Goal: Task Accomplishment & Management: Use online tool/utility

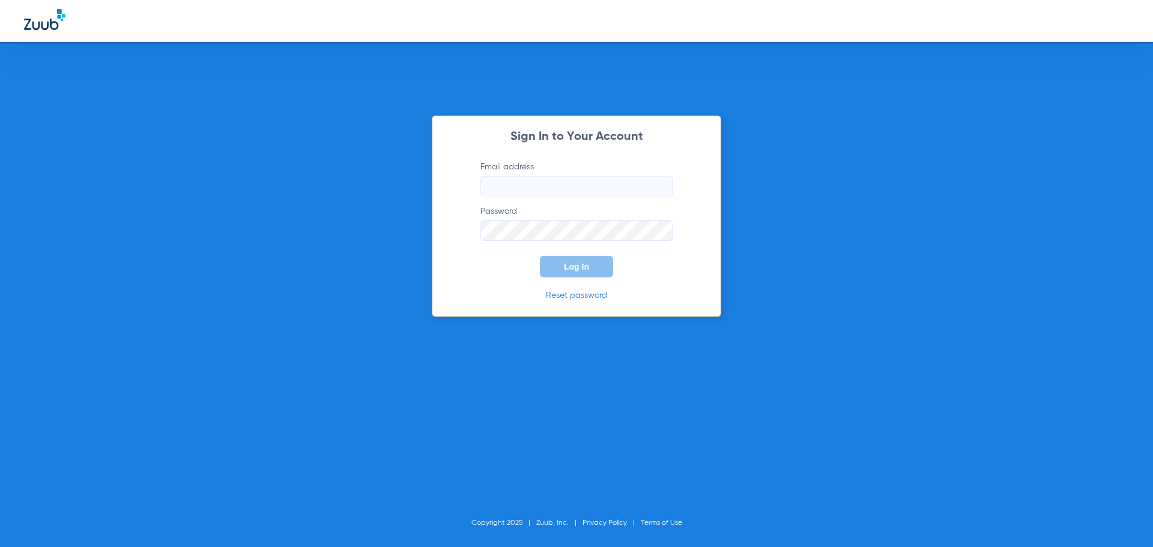
click at [591, 188] on input "Email address" at bounding box center [576, 186] width 192 height 20
type input "[EMAIL_ADDRESS][DOMAIN_NAME]"
click at [540, 256] on button "Log In" at bounding box center [576, 267] width 73 height 22
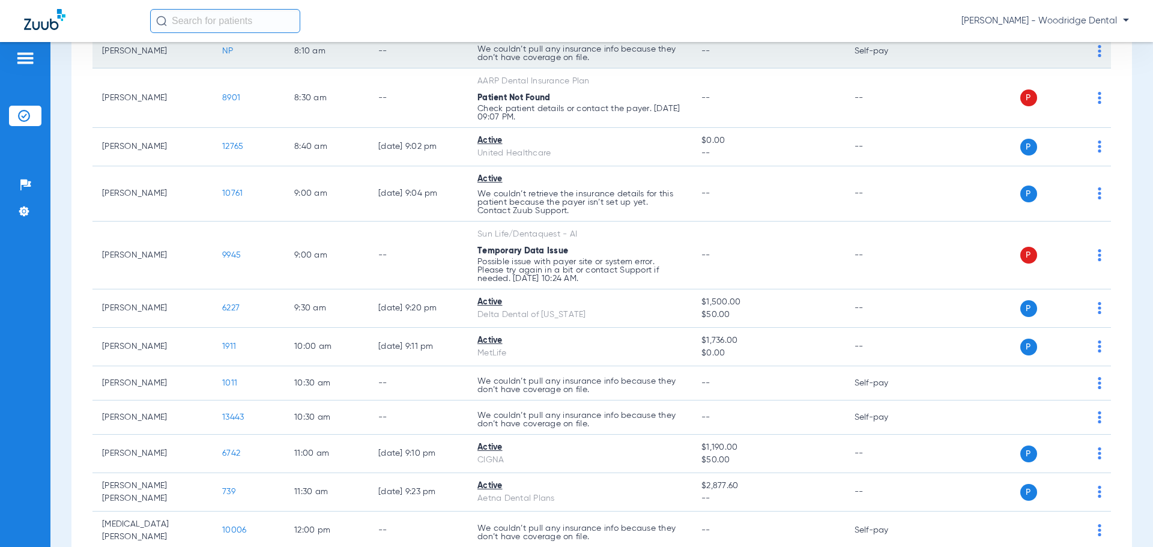
scroll to position [240, 0]
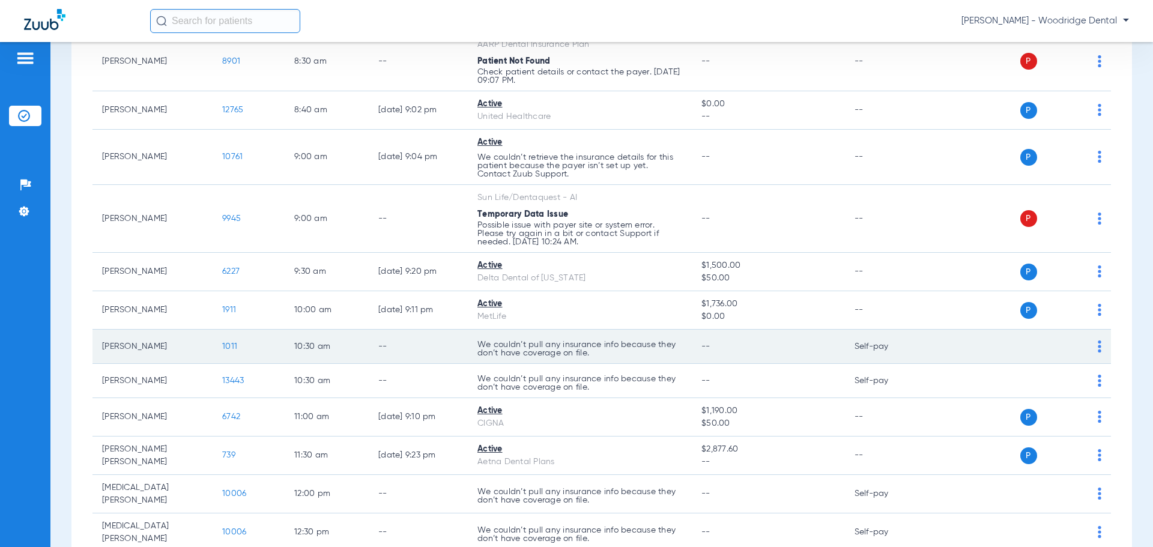
click at [232, 347] on span "1011" at bounding box center [229, 346] width 15 height 8
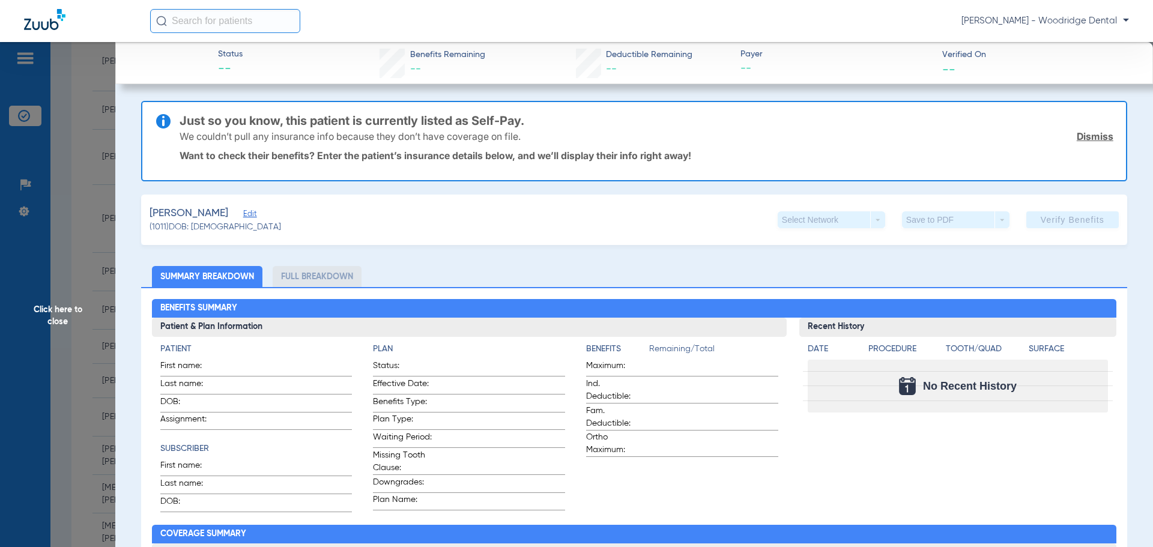
click at [327, 279] on li "Full Breakdown" at bounding box center [317, 276] width 89 height 21
click at [267, 22] on input "text" at bounding box center [225, 21] width 150 height 24
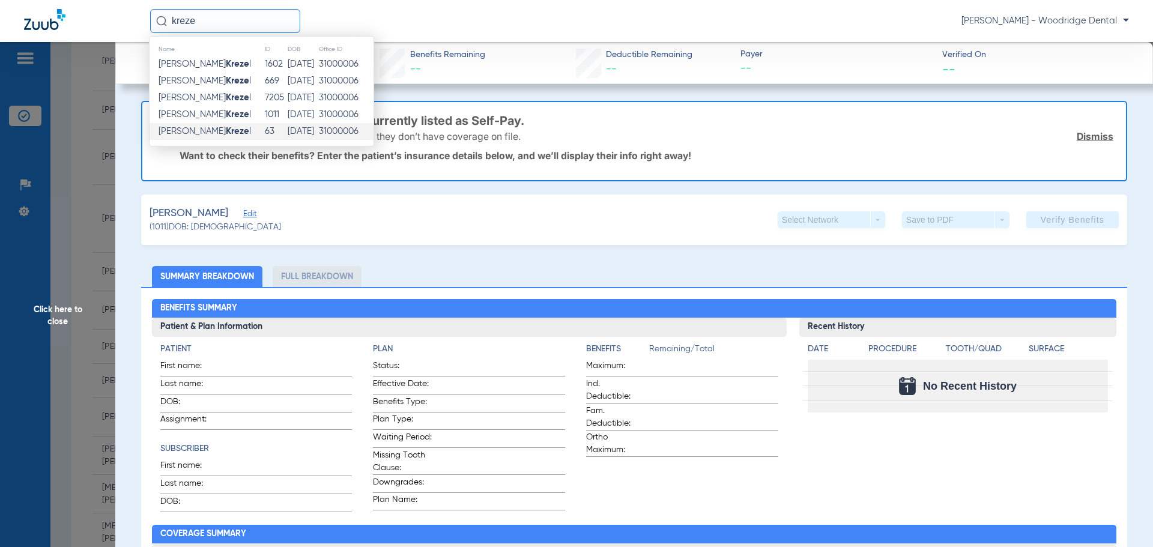
type input "kreze"
click at [287, 134] on td "[DATE]" at bounding box center [302, 131] width 31 height 17
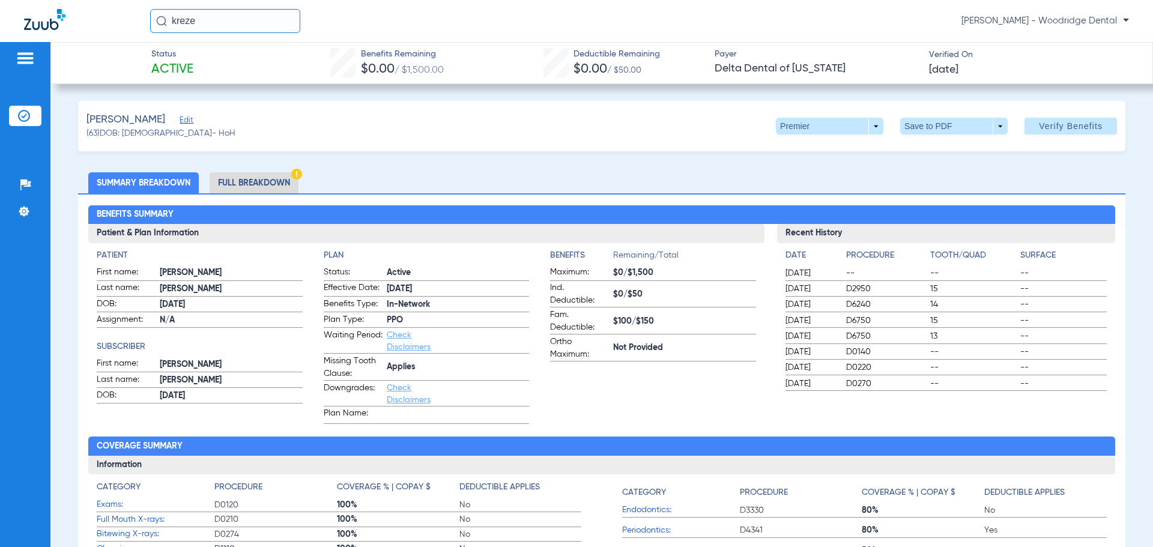
click at [23, 58] on img at bounding box center [25, 58] width 19 height 14
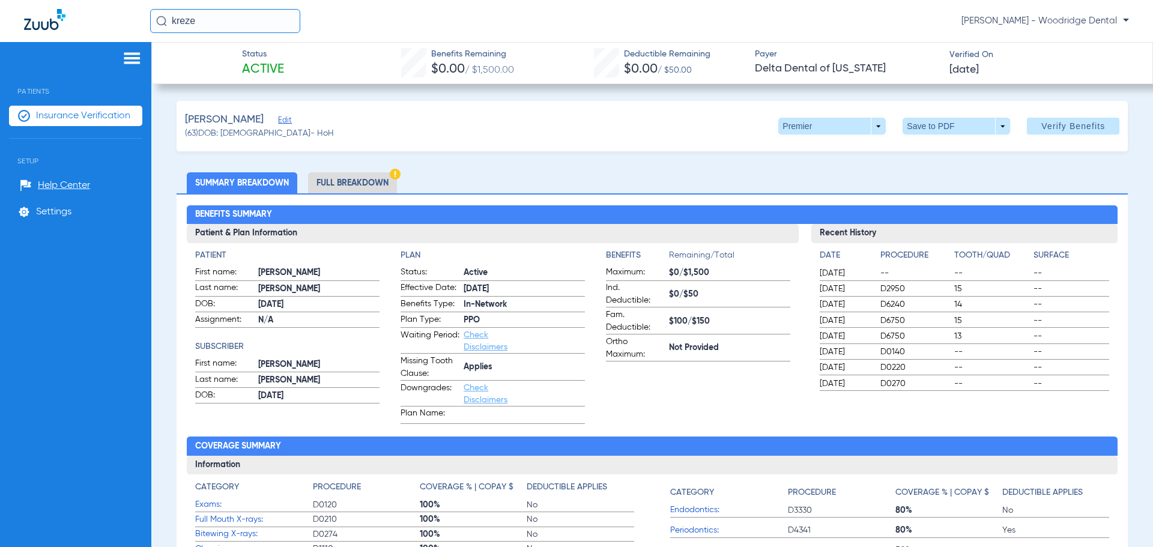
click at [61, 107] on li "Insurance Verification" at bounding box center [75, 116] width 133 height 20
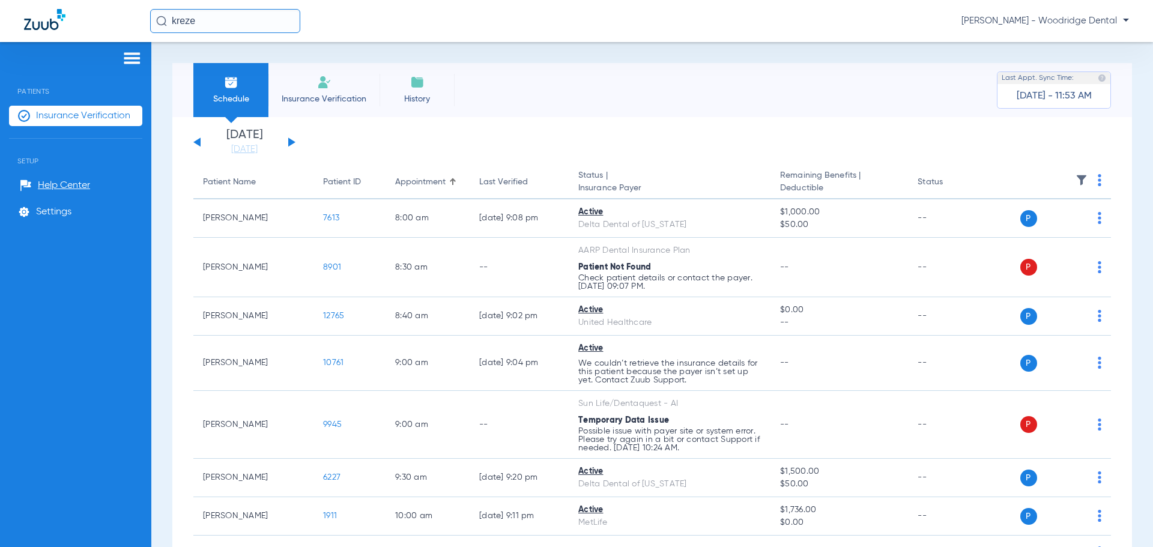
click at [291, 142] on button at bounding box center [291, 142] width 7 height 9
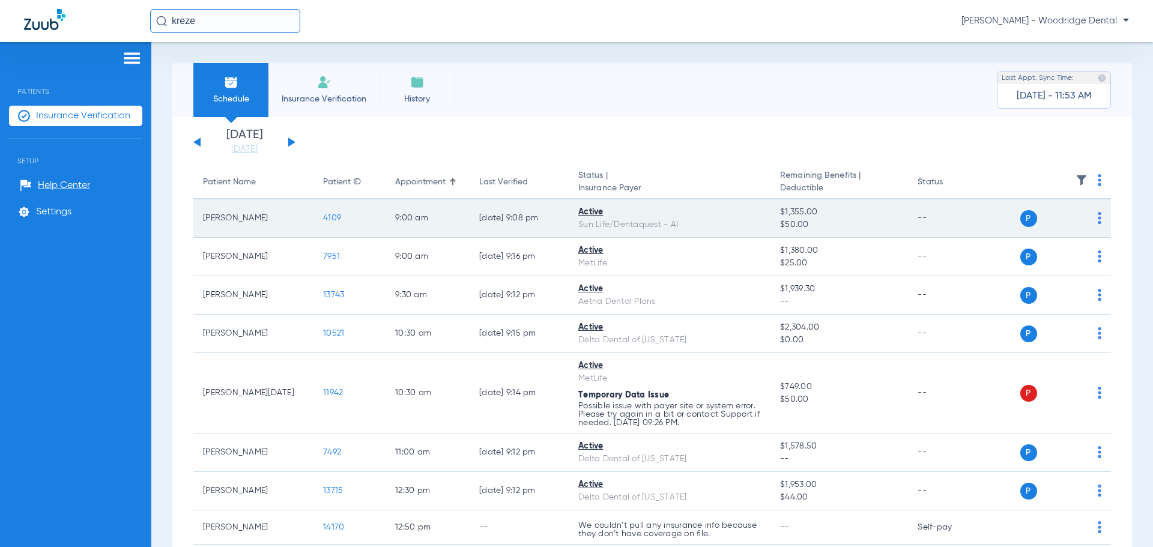
click at [328, 215] on span "4109" at bounding box center [332, 218] width 18 height 8
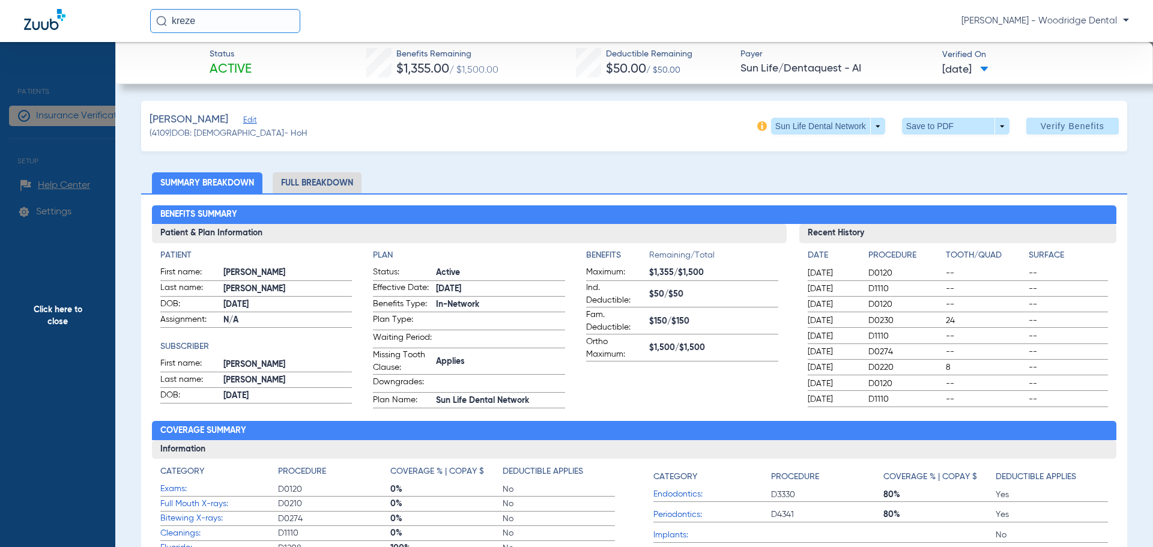
click at [316, 181] on li "Full Breakdown" at bounding box center [317, 182] width 89 height 21
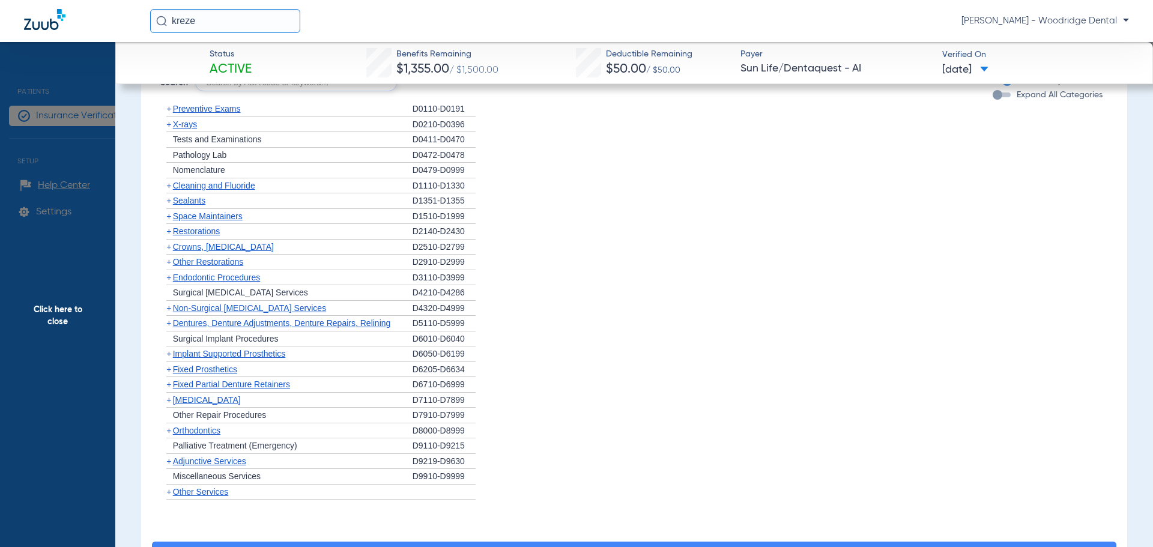
scroll to position [901, 0]
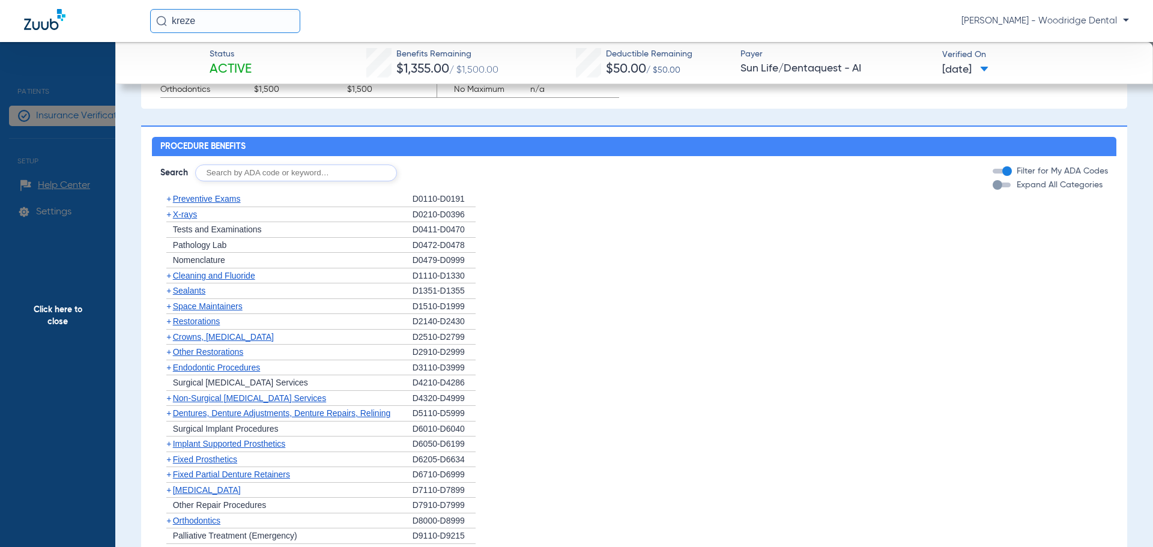
click at [316, 181] on input "text" at bounding box center [296, 173] width 202 height 17
type input "2991, 7953, 8090, 9944"
click button "Search" at bounding box center [441, 173] width 47 height 17
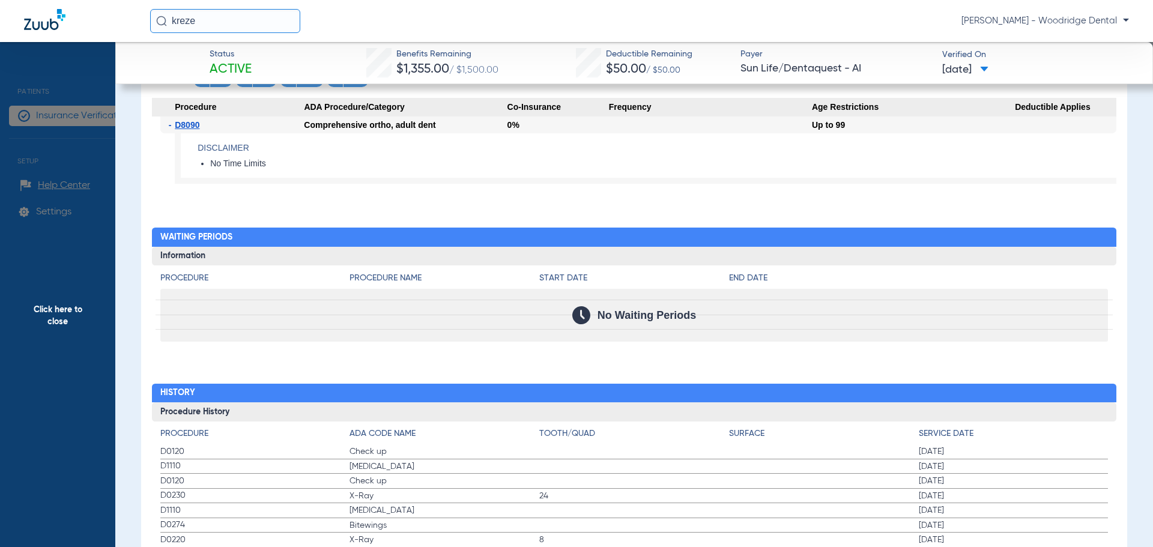
scroll to position [914, 0]
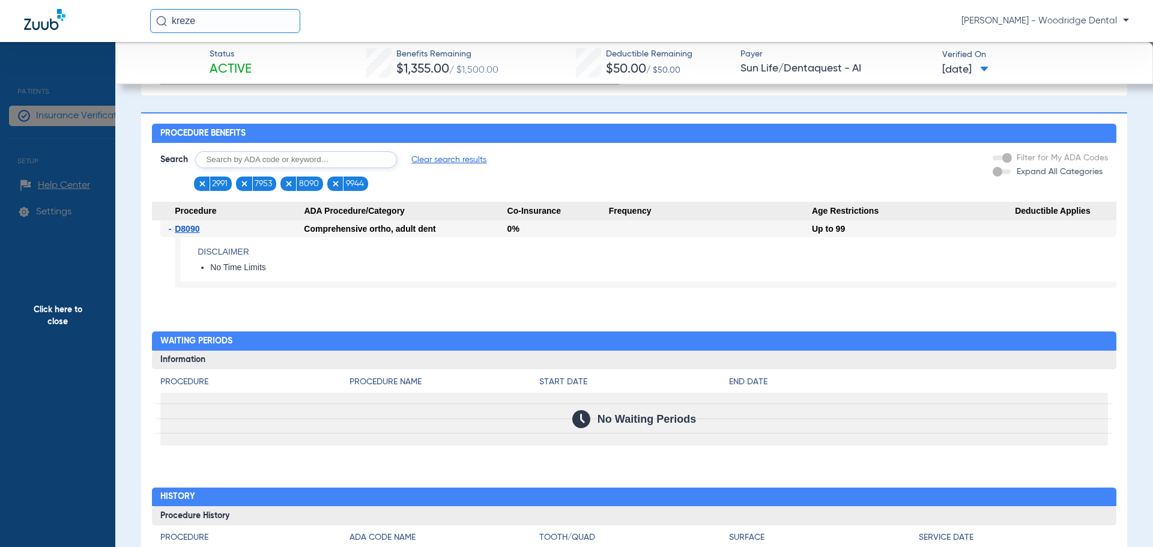
click at [459, 166] on span "Clear search results" at bounding box center [448, 160] width 75 height 12
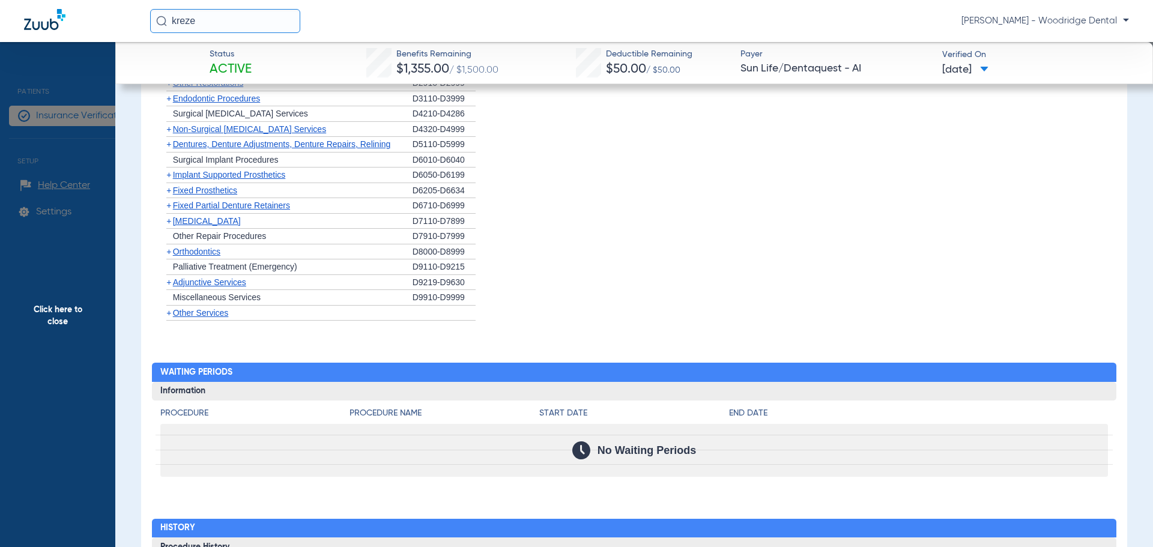
scroll to position [1230, 0]
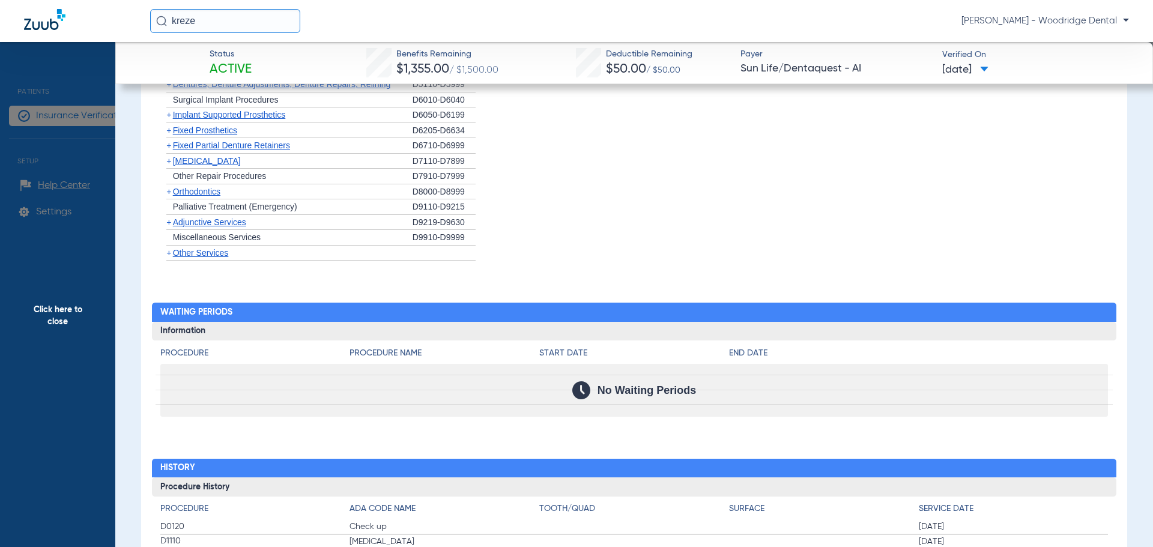
click at [169, 196] on span "+" at bounding box center [168, 192] width 5 height 10
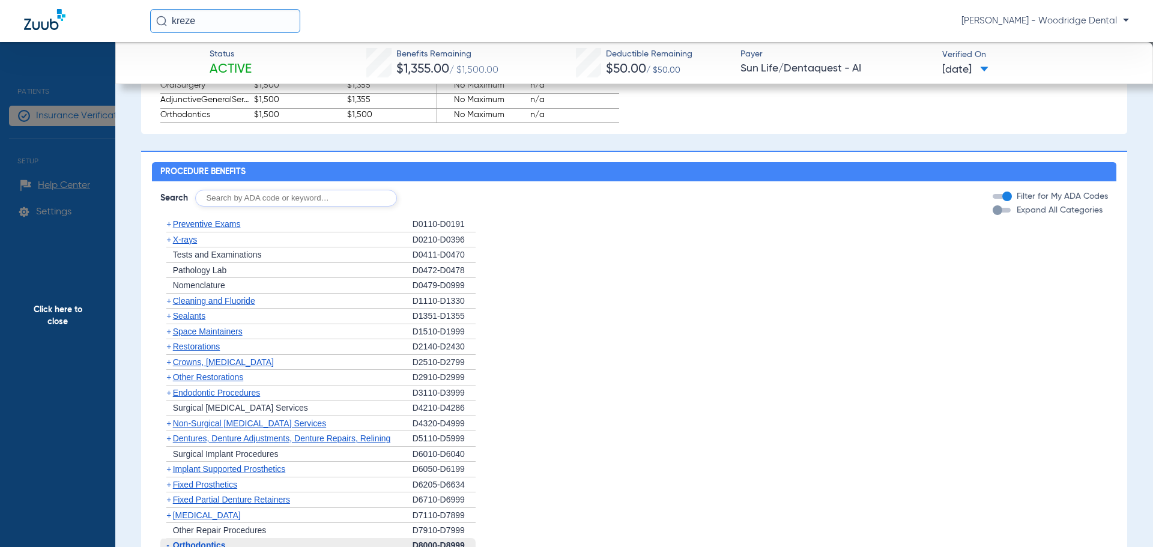
scroll to position [877, 0]
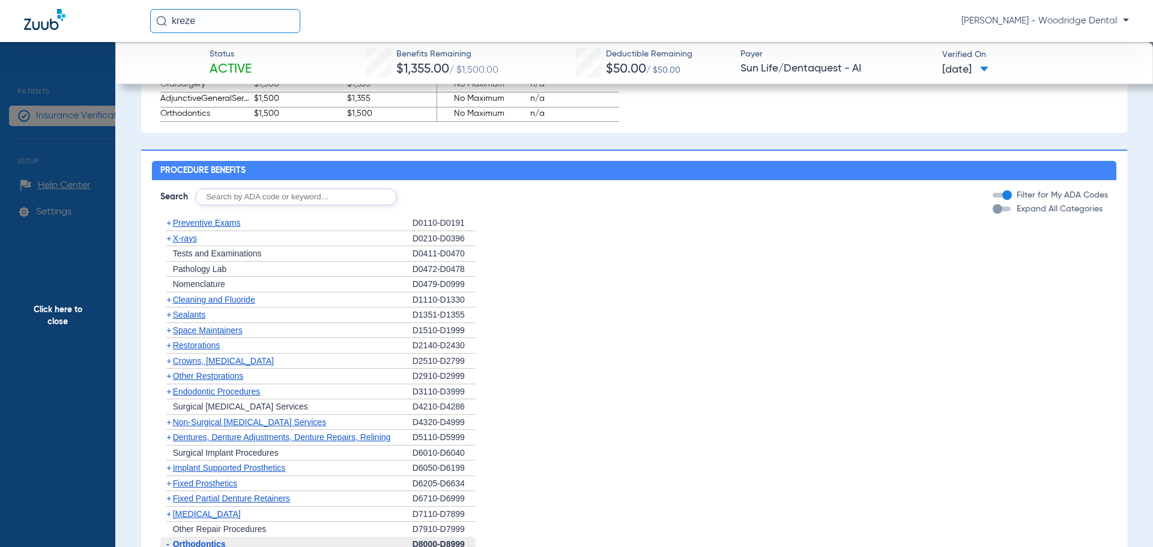
click at [993, 213] on div "button" at bounding box center [998, 209] width 10 height 10
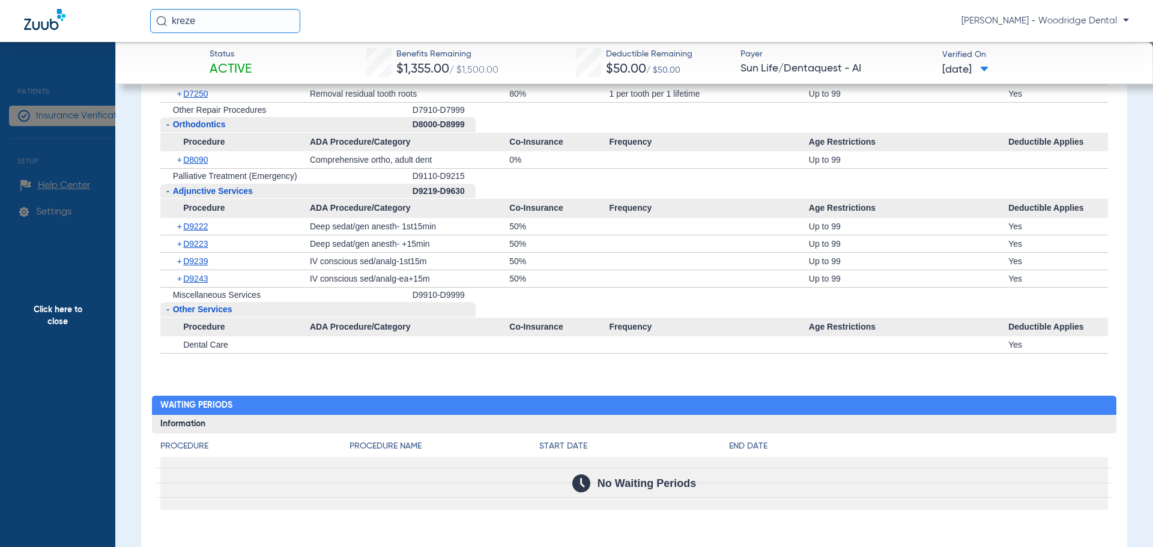
scroll to position [2558, 0]
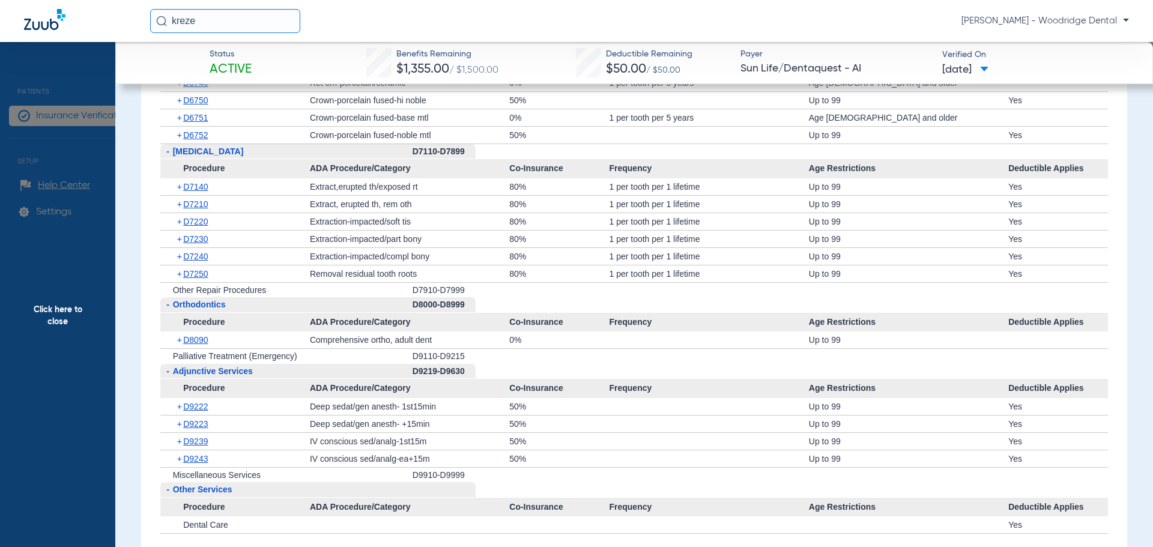
click at [60, 313] on span "Click here to close" at bounding box center [57, 315] width 115 height 547
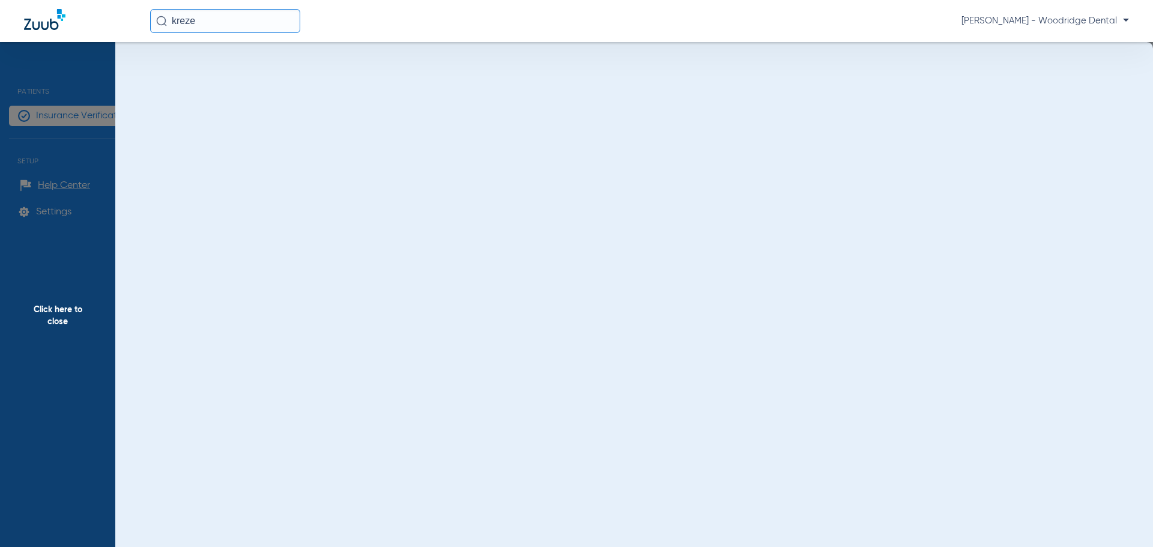
scroll to position [0, 0]
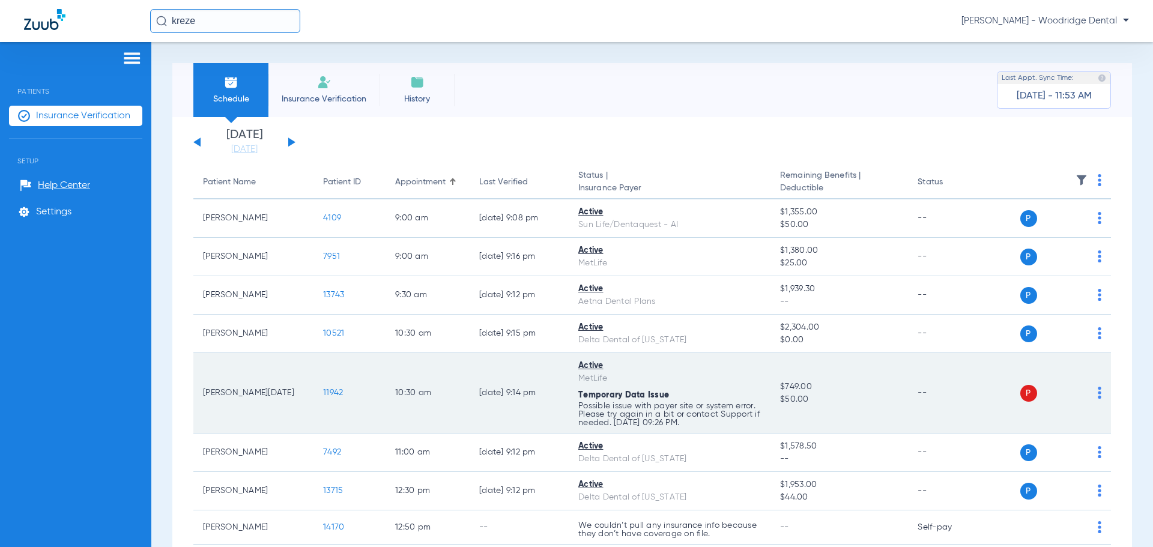
click at [340, 390] on span "11942" at bounding box center [333, 393] width 20 height 8
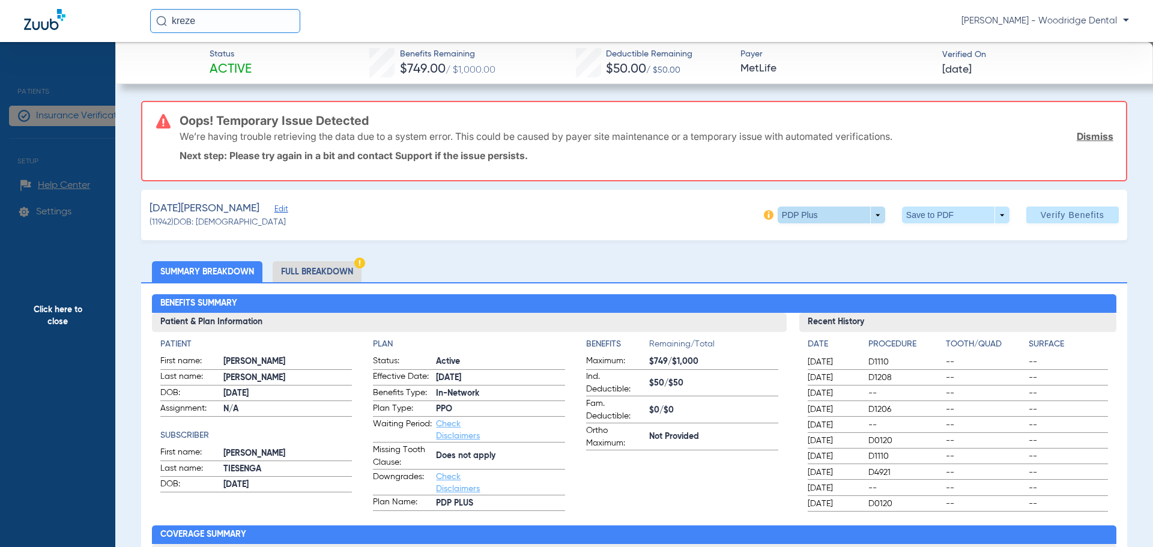
click at [868, 212] on span at bounding box center [832, 215] width 108 height 17
click at [806, 244] on button "PDP Plus" at bounding box center [802, 239] width 66 height 24
click at [300, 268] on li "Full Breakdown" at bounding box center [317, 271] width 89 height 21
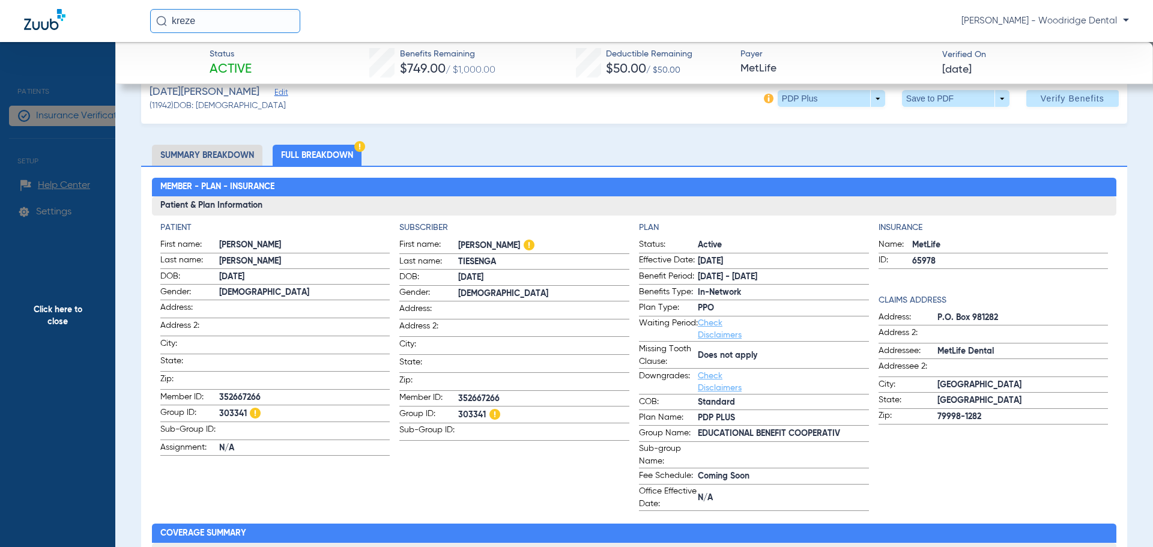
scroll to position [120, 0]
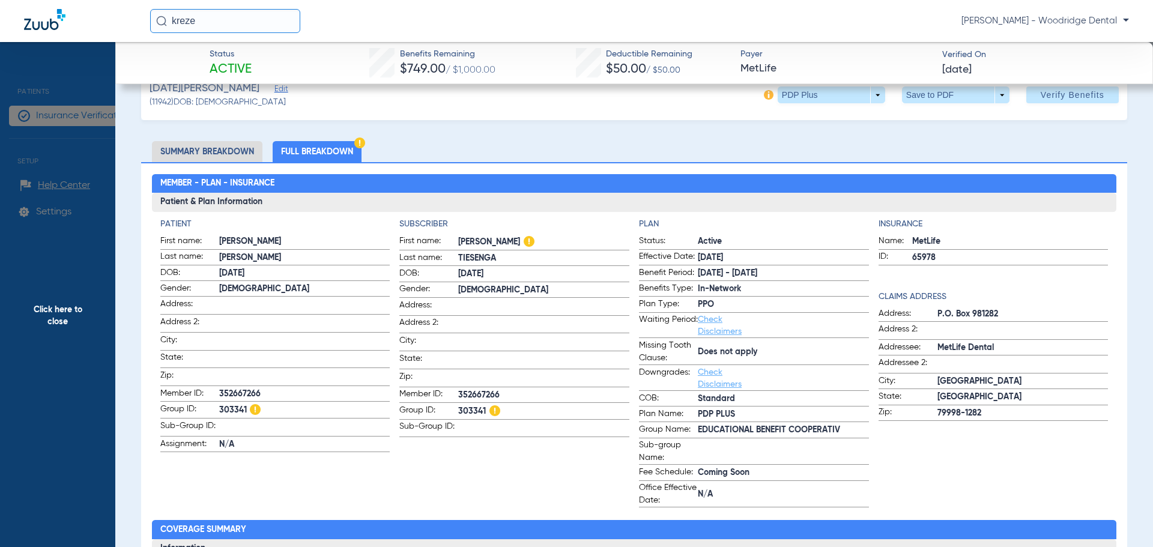
click at [475, 406] on span "303341" at bounding box center [543, 411] width 171 height 15
copy span "303341"
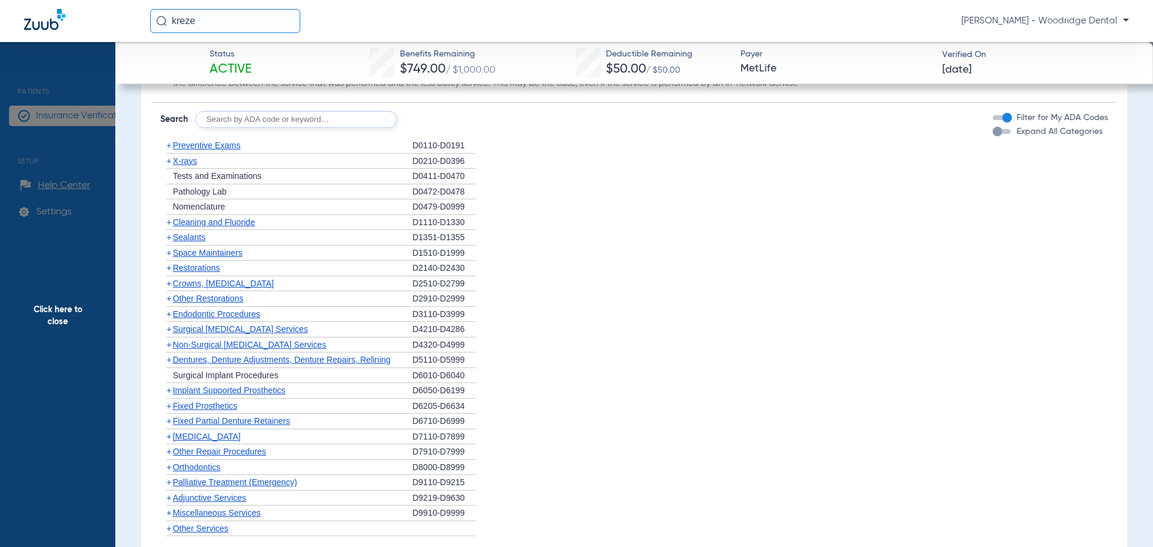
scroll to position [1561, 0]
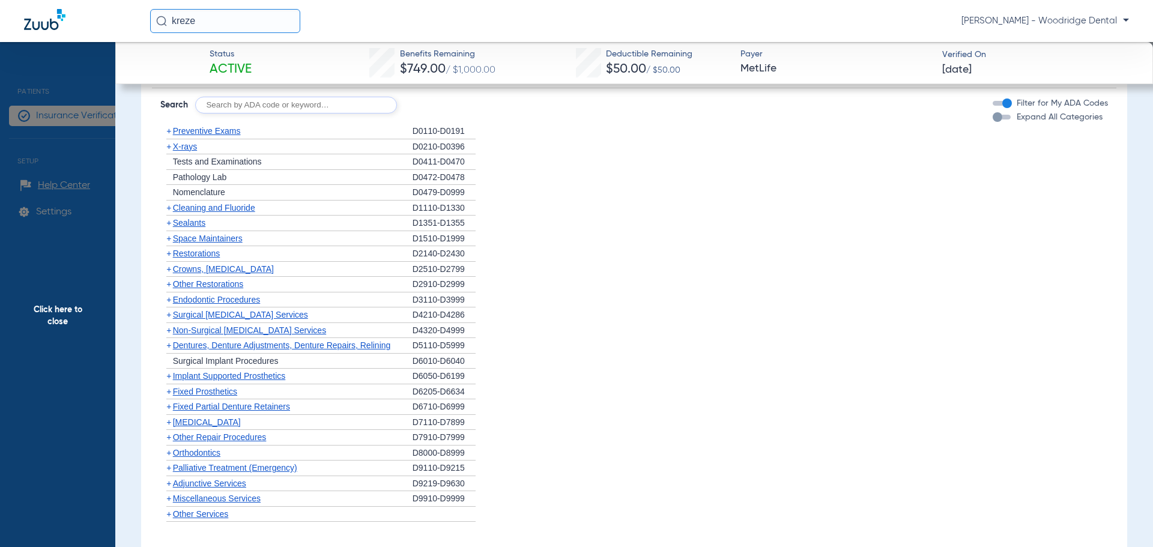
click at [170, 333] on span "+" at bounding box center [168, 331] width 5 height 10
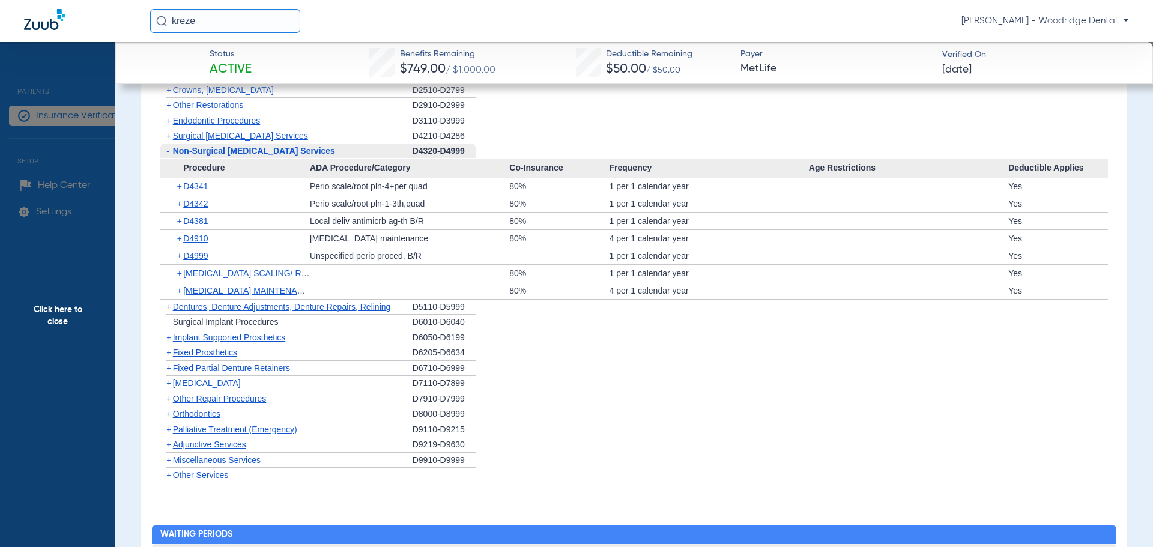
scroll to position [1742, 0]
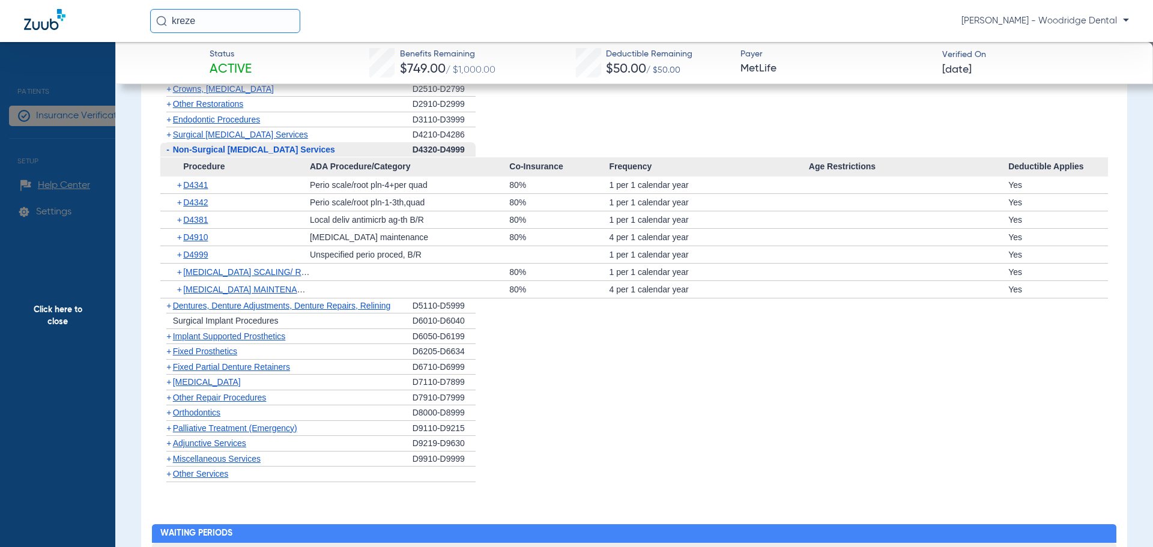
click at [168, 385] on span "+" at bounding box center [168, 382] width 5 height 10
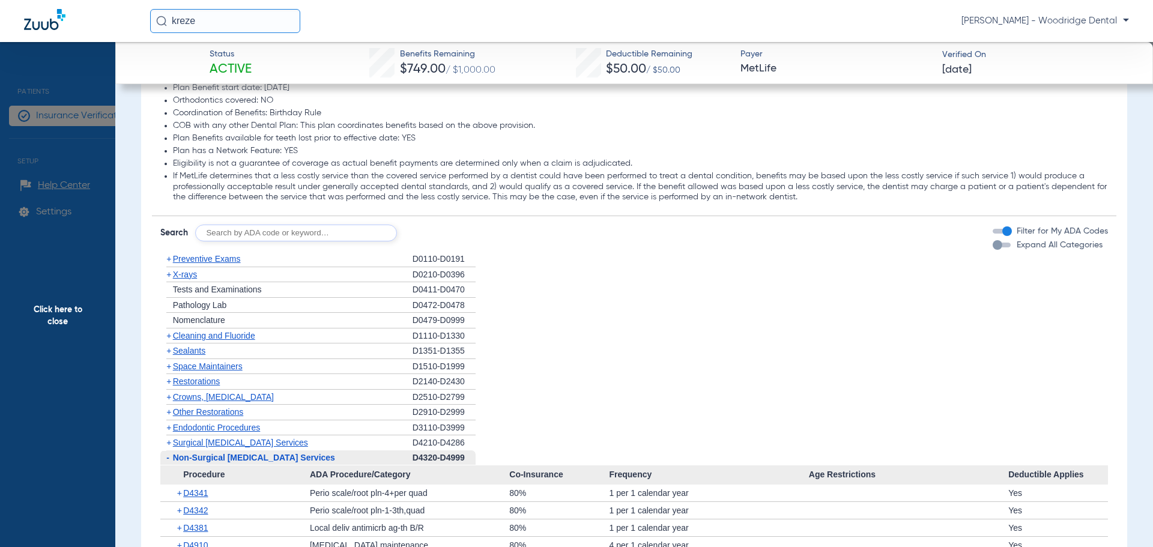
scroll to position [1441, 0]
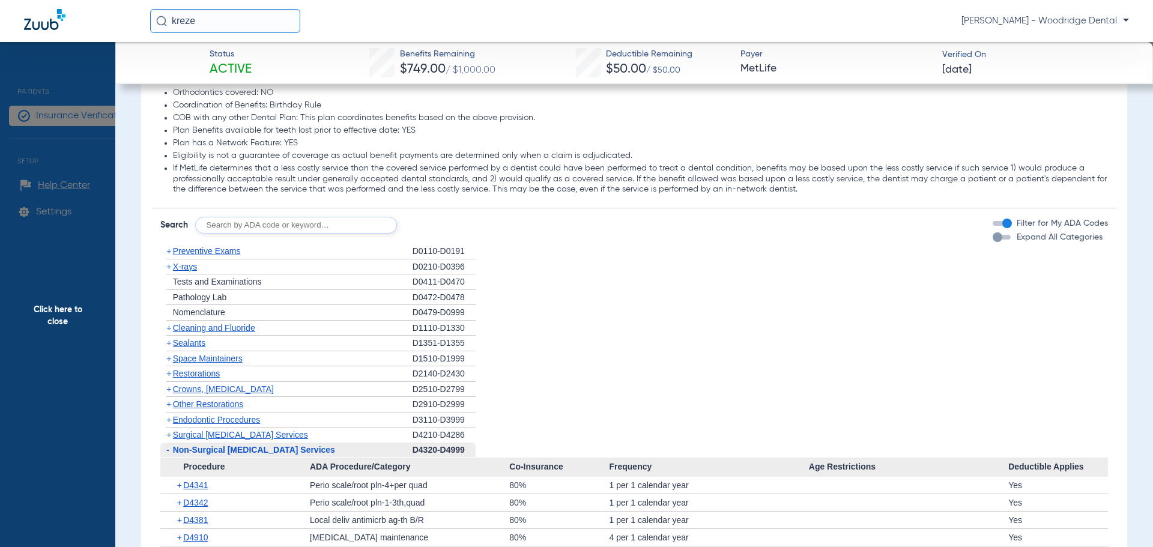
click at [271, 226] on input "text" at bounding box center [296, 225] width 202 height 17
type input "2991, 7953, 8090, 9944"
click button "Search" at bounding box center [441, 225] width 47 height 17
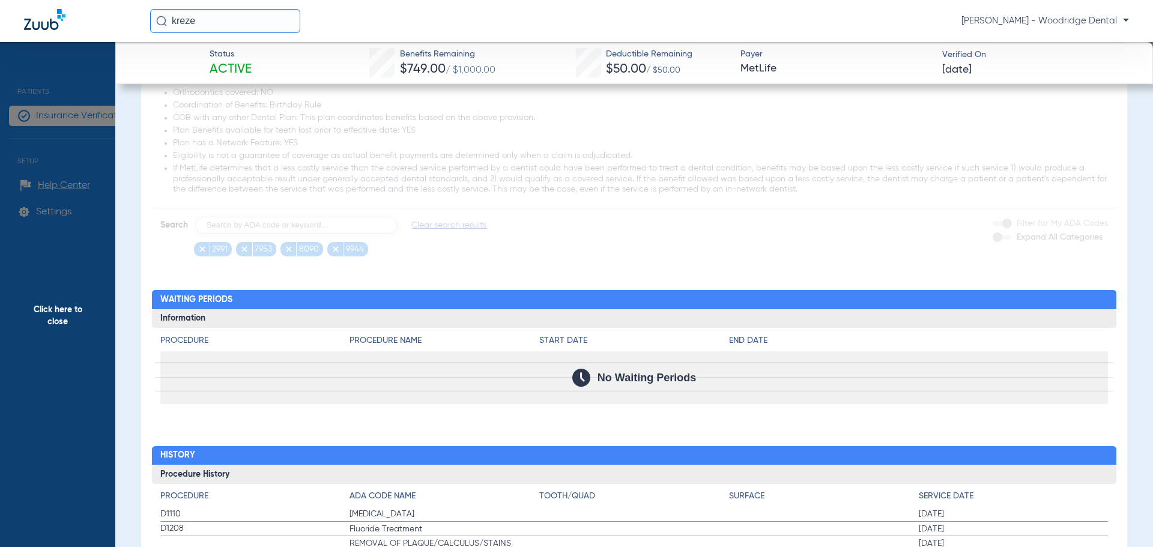
scroll to position [1352, 0]
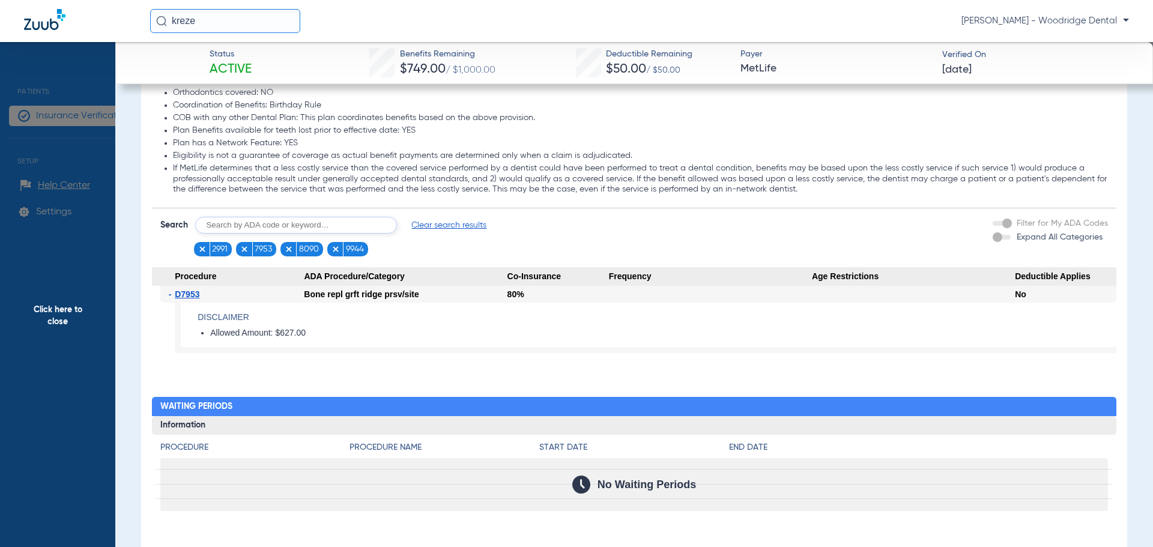
click at [54, 319] on span "Click here to close" at bounding box center [57, 315] width 115 height 547
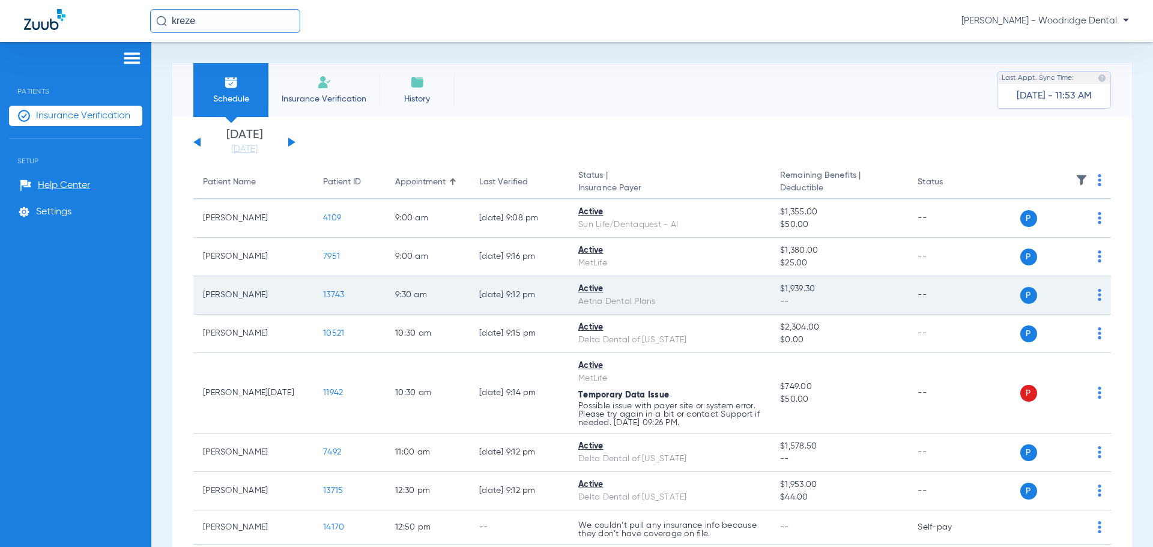
click at [337, 296] on span "13743" at bounding box center [333, 295] width 21 height 8
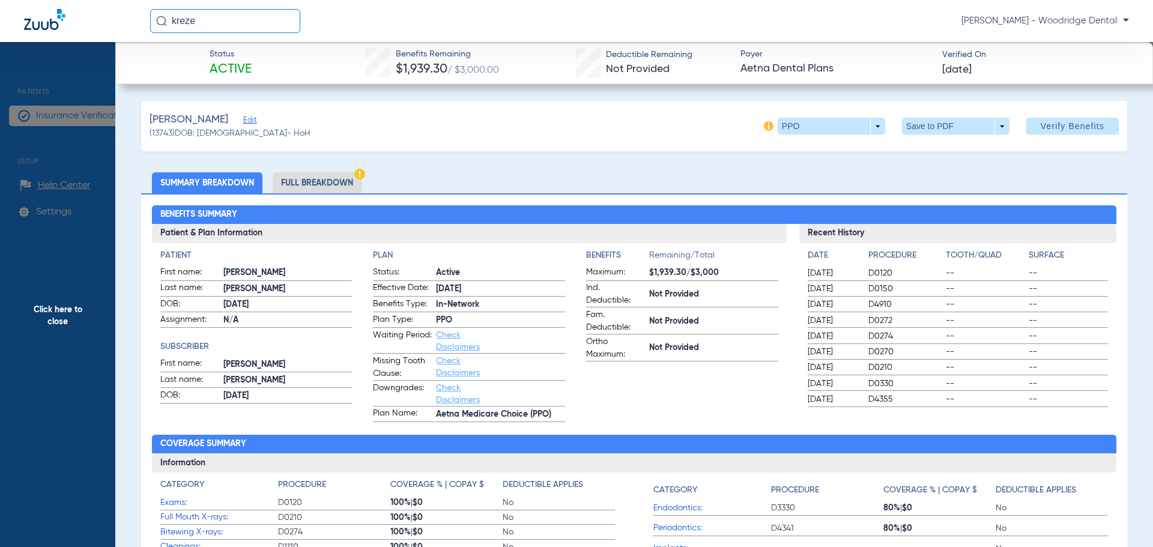
click at [308, 180] on li "Full Breakdown" at bounding box center [317, 182] width 89 height 21
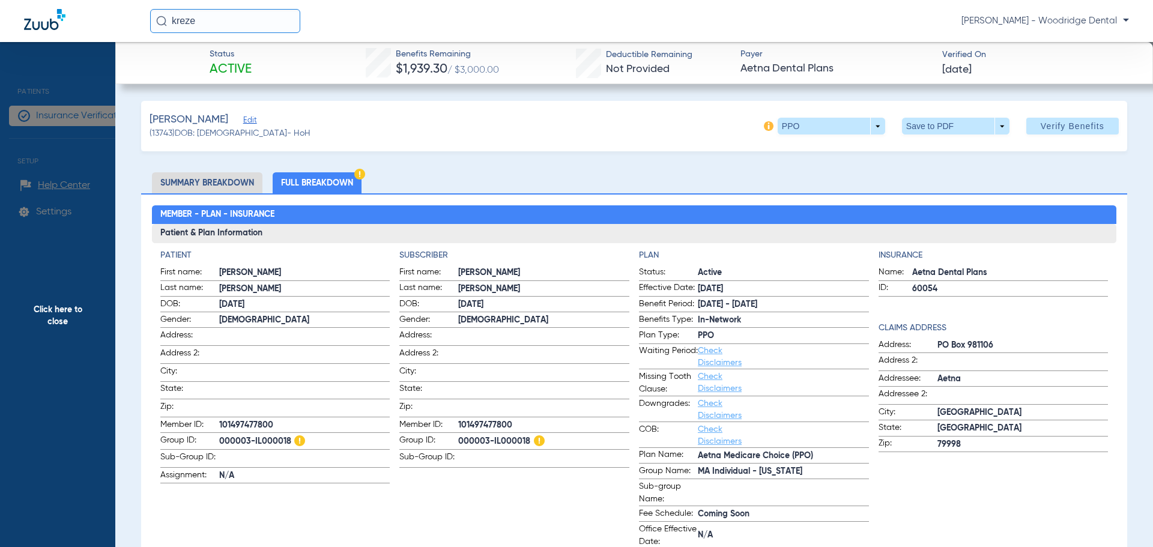
click at [504, 436] on span "000003-IL000018" at bounding box center [543, 441] width 171 height 15
copy span "000003-IL000018"
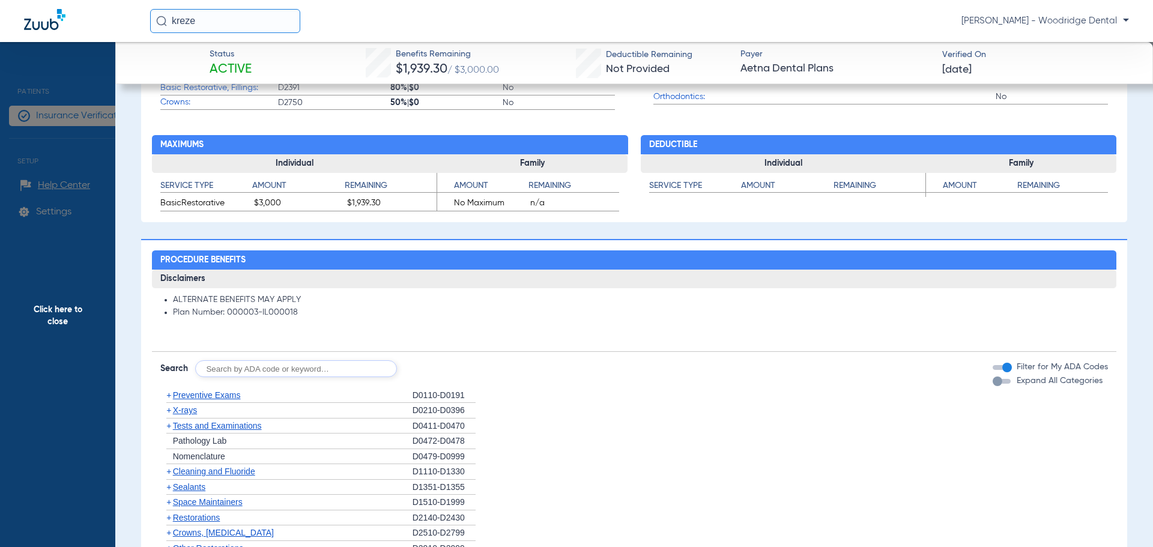
scroll to position [661, 0]
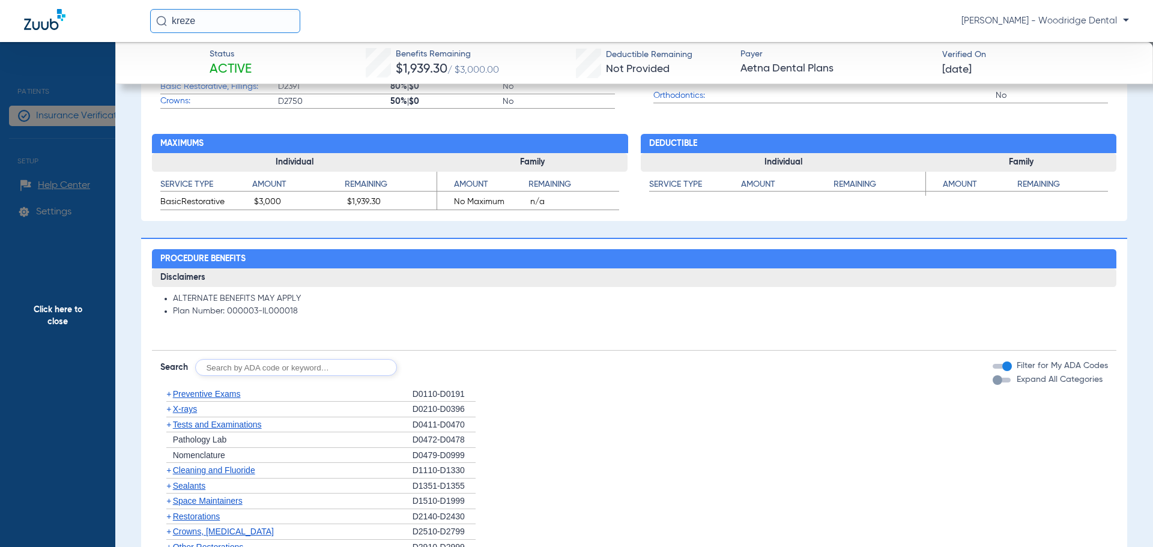
click at [353, 369] on input "text" at bounding box center [296, 367] width 202 height 17
type input "2991, 7953, 8090, 9944"
click button "Search" at bounding box center [441, 367] width 47 height 17
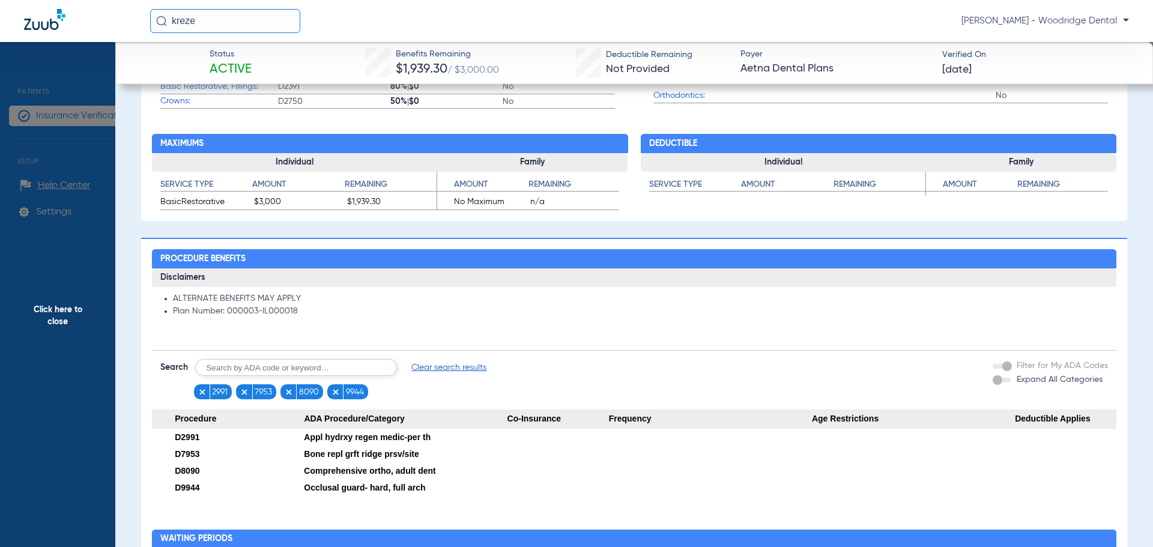
click at [58, 310] on span "Click here to close" at bounding box center [57, 315] width 115 height 547
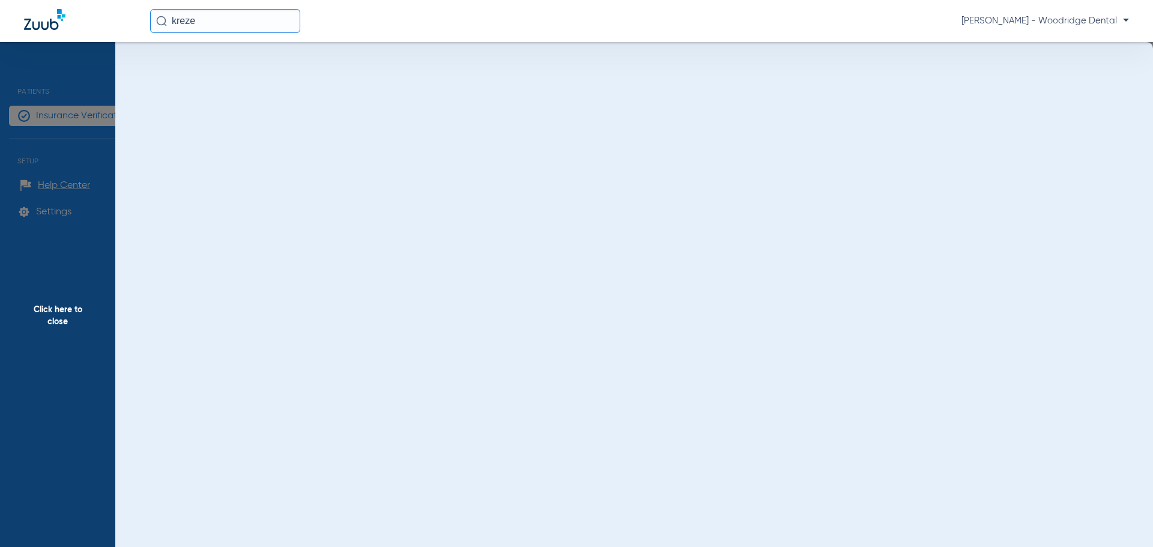
scroll to position [0, 0]
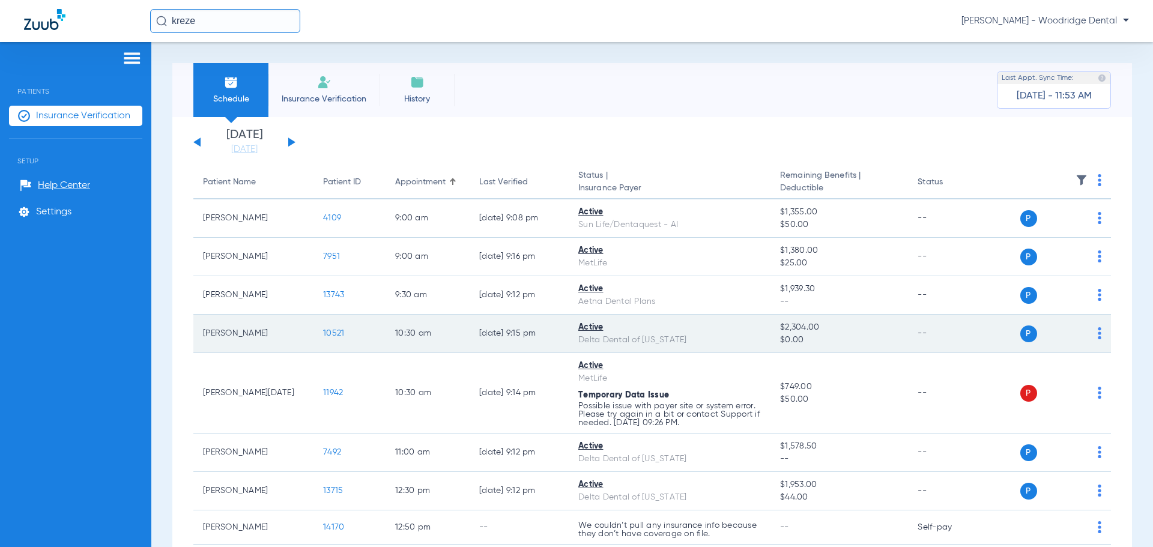
click at [327, 336] on span "10521" at bounding box center [333, 333] width 21 height 8
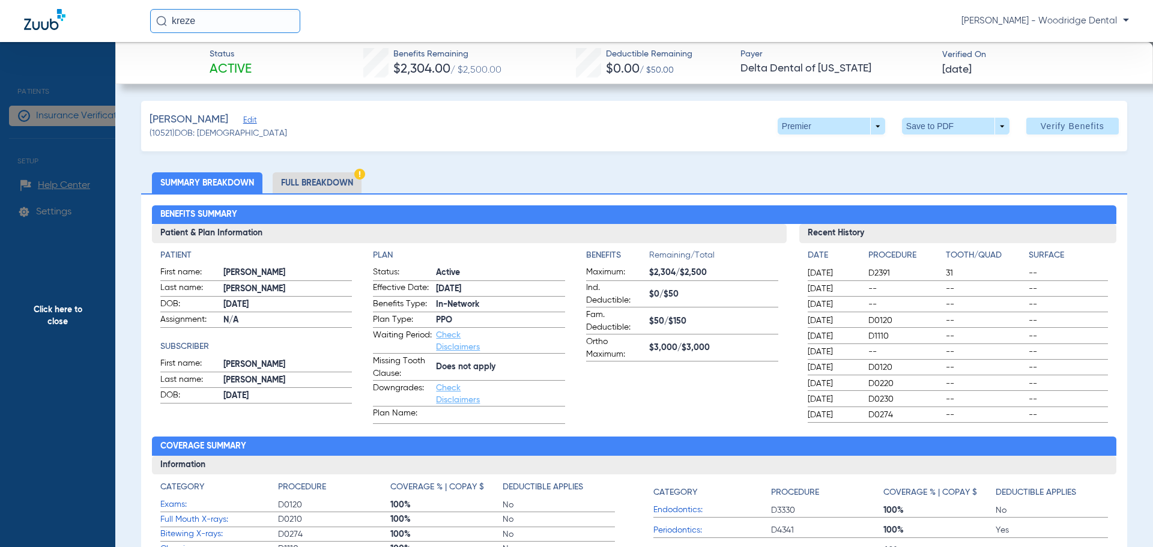
click at [298, 180] on li "Full Breakdown" at bounding box center [317, 182] width 89 height 21
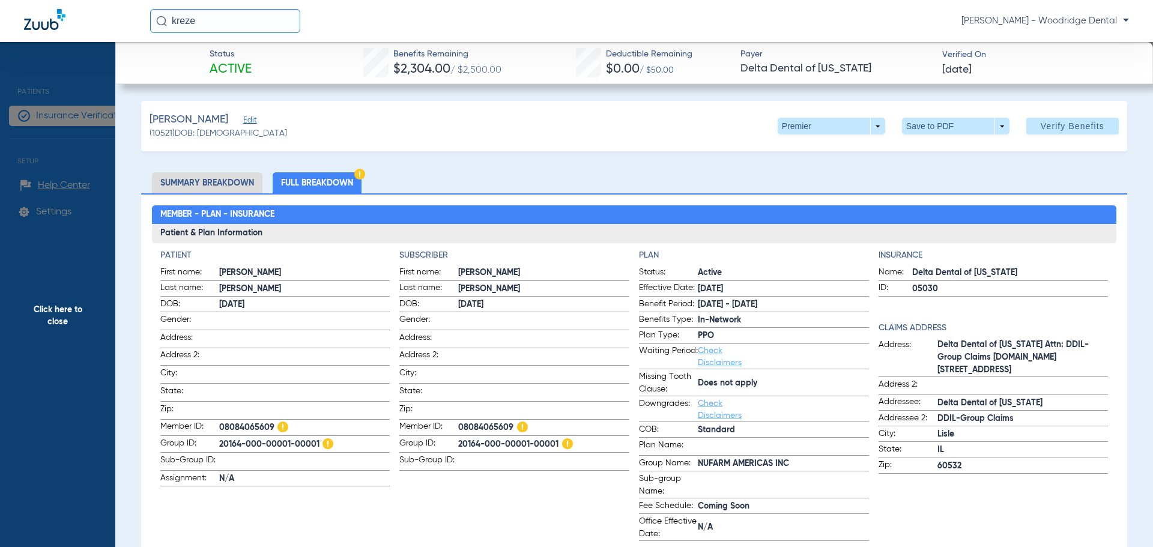
click at [510, 439] on span "20164-000-00001-00001" at bounding box center [543, 444] width 171 height 15
copy span "20164-000-00001-00001"
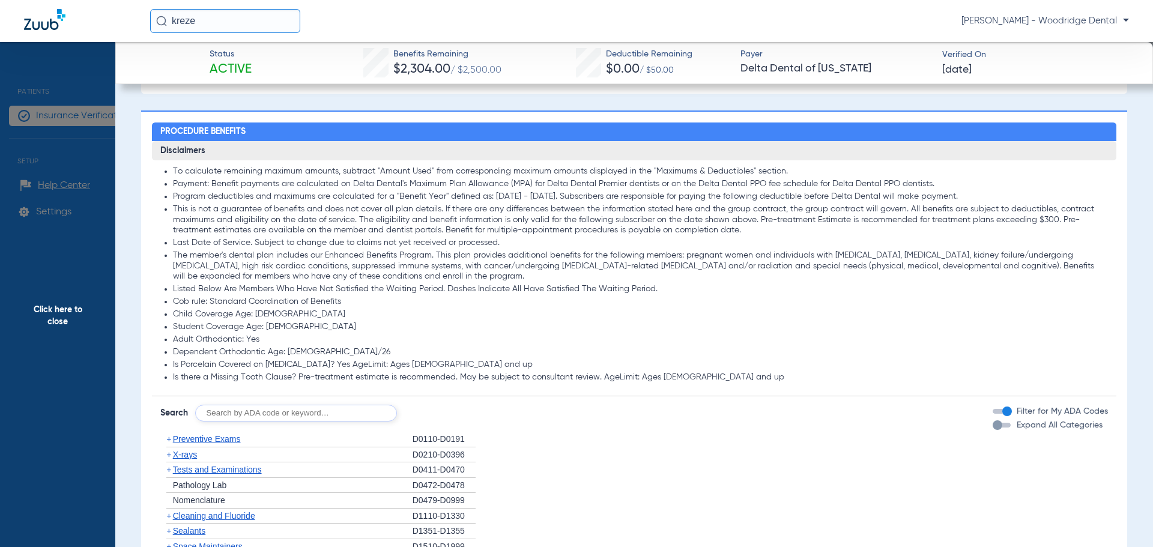
scroll to position [901, 0]
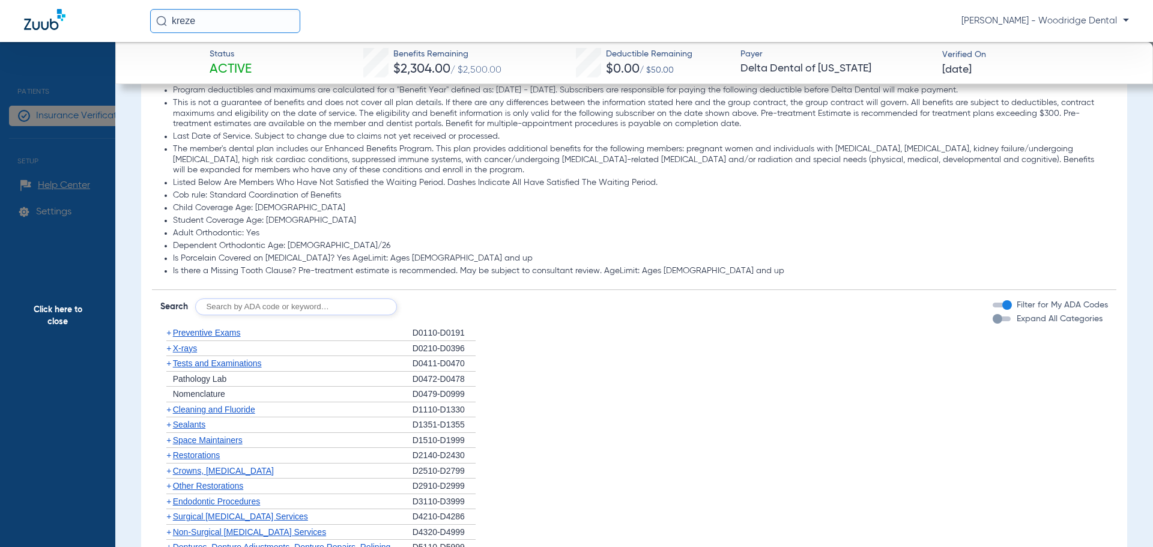
click at [295, 310] on input "text" at bounding box center [296, 306] width 202 height 17
type input "2991, 7953, 8090, 9944"
click button "Search" at bounding box center [441, 306] width 47 height 17
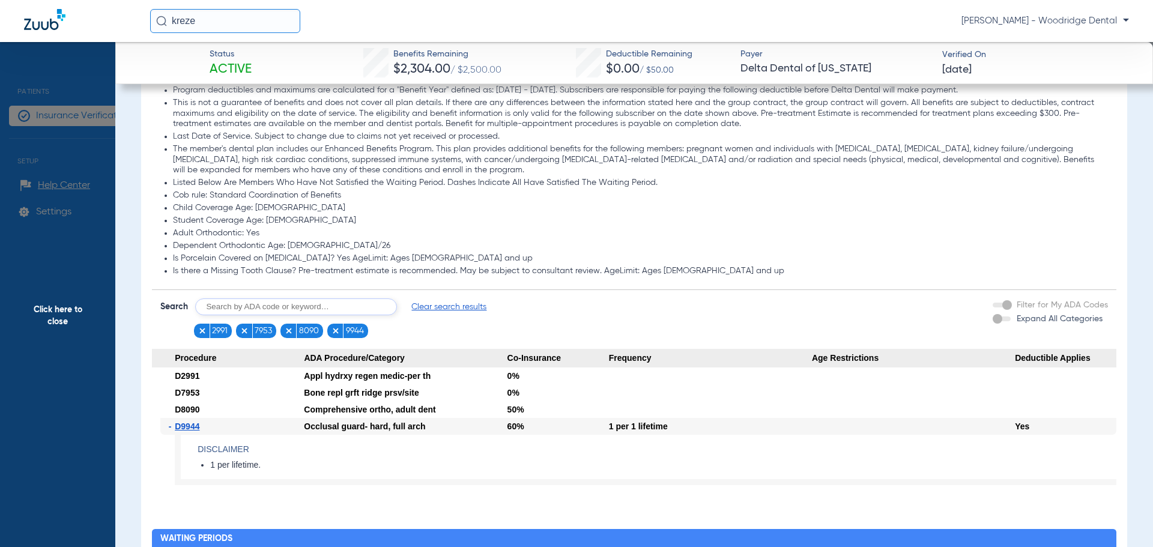
click at [766, 416] on div at bounding box center [710, 409] width 203 height 17
click at [60, 313] on span "Click here to close" at bounding box center [57, 315] width 115 height 547
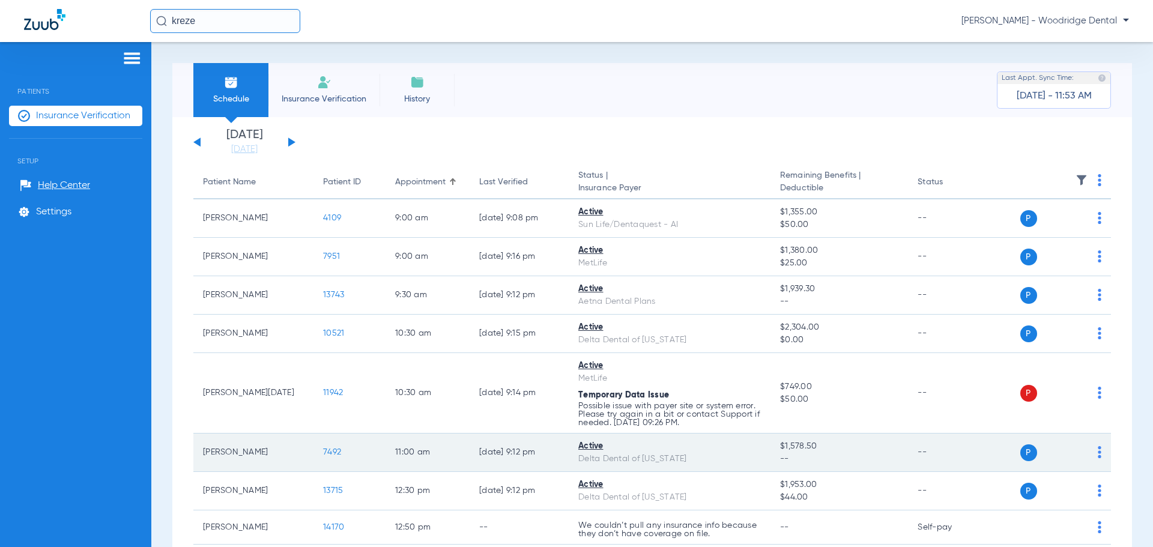
click at [335, 451] on span "7492" at bounding box center [332, 452] width 18 height 8
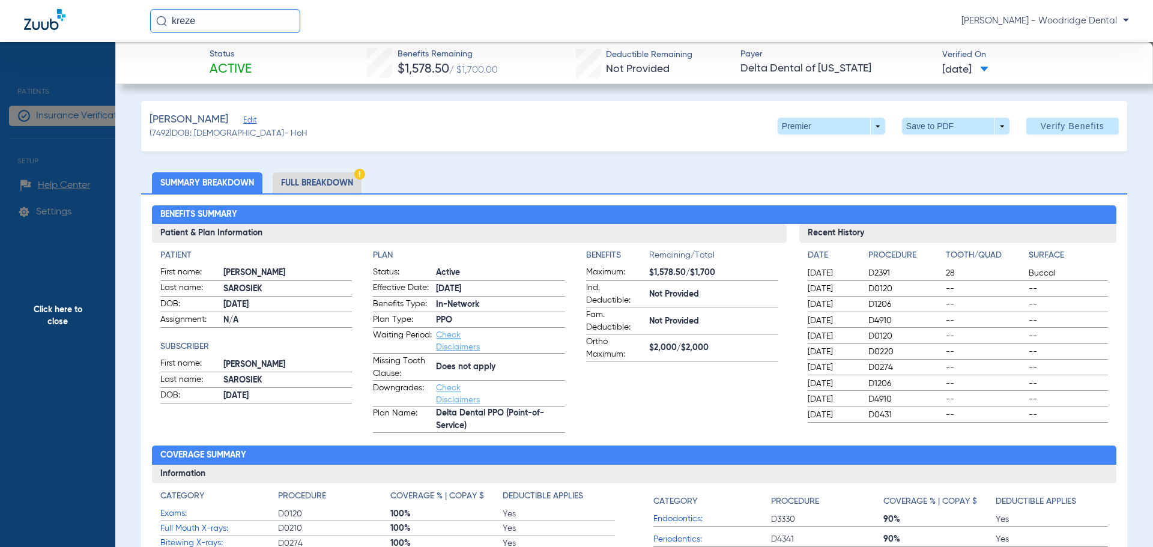
click at [323, 181] on li "Full Breakdown" at bounding box center [317, 182] width 89 height 21
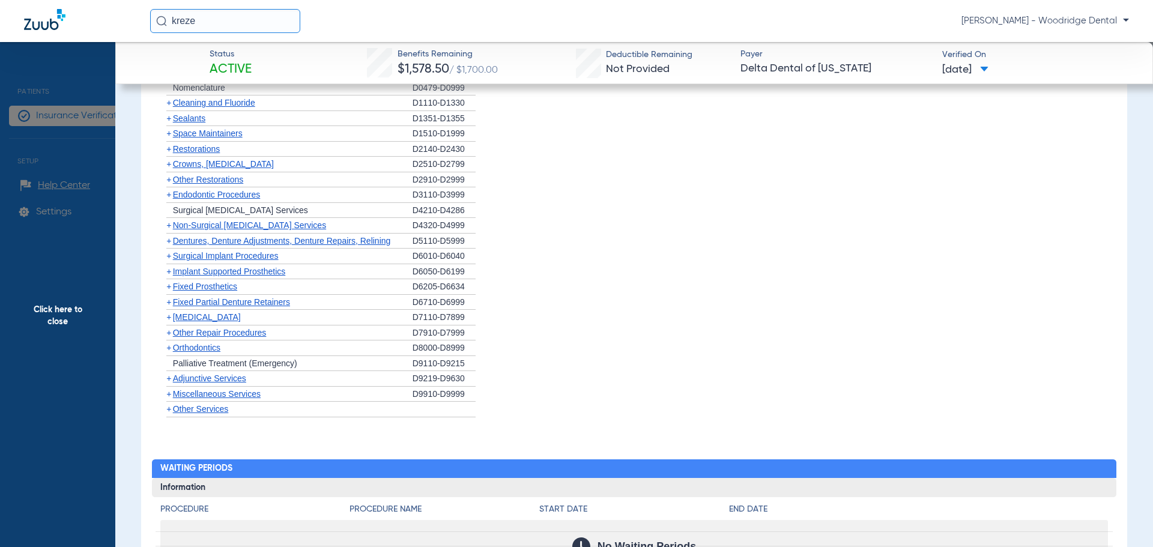
scroll to position [1141, 0]
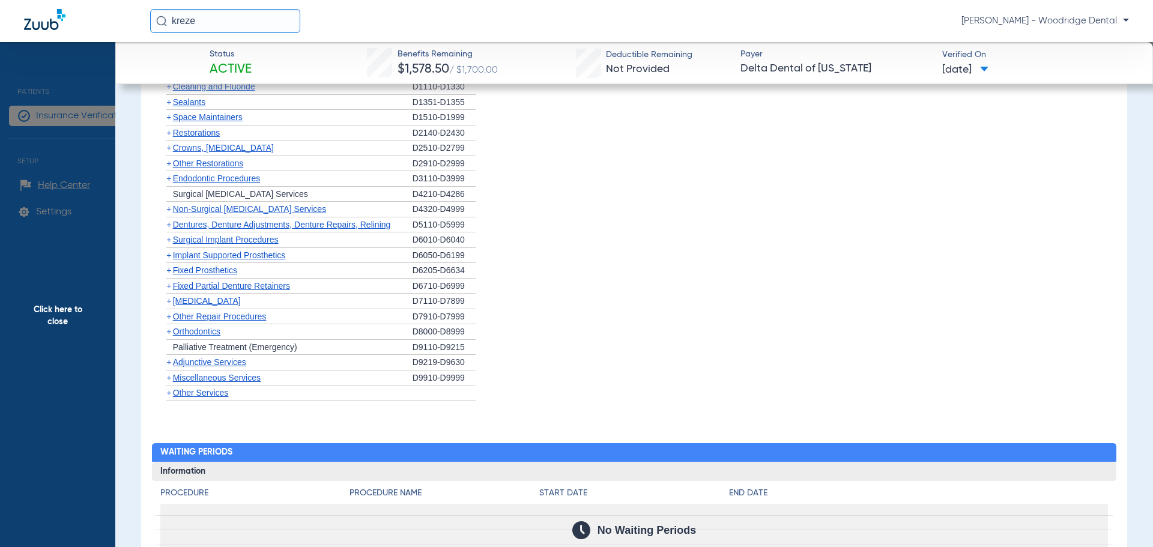
click at [170, 210] on span "+" at bounding box center [168, 209] width 5 height 10
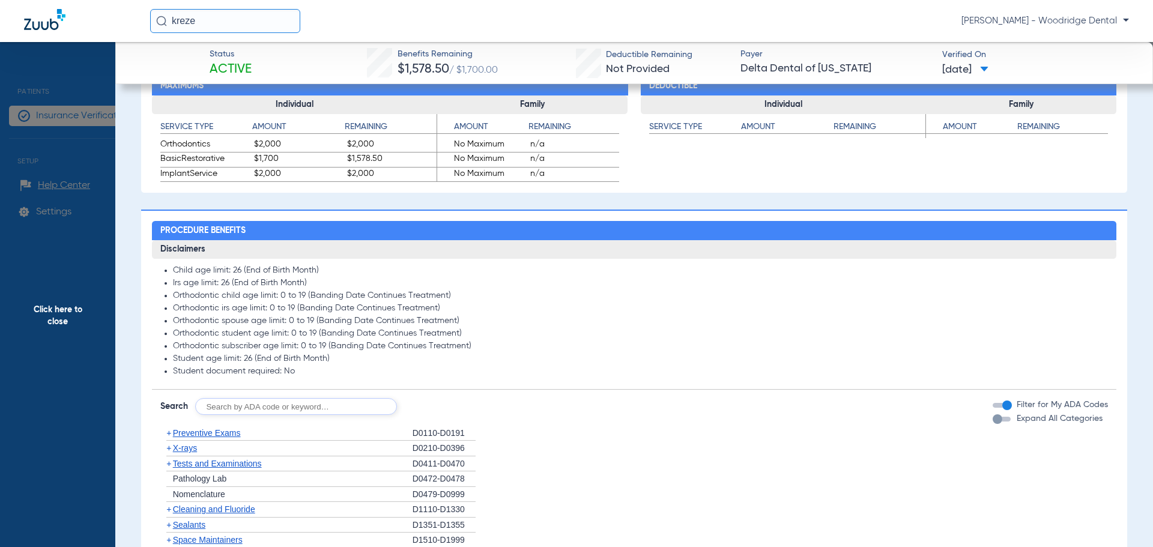
scroll to position [781, 0]
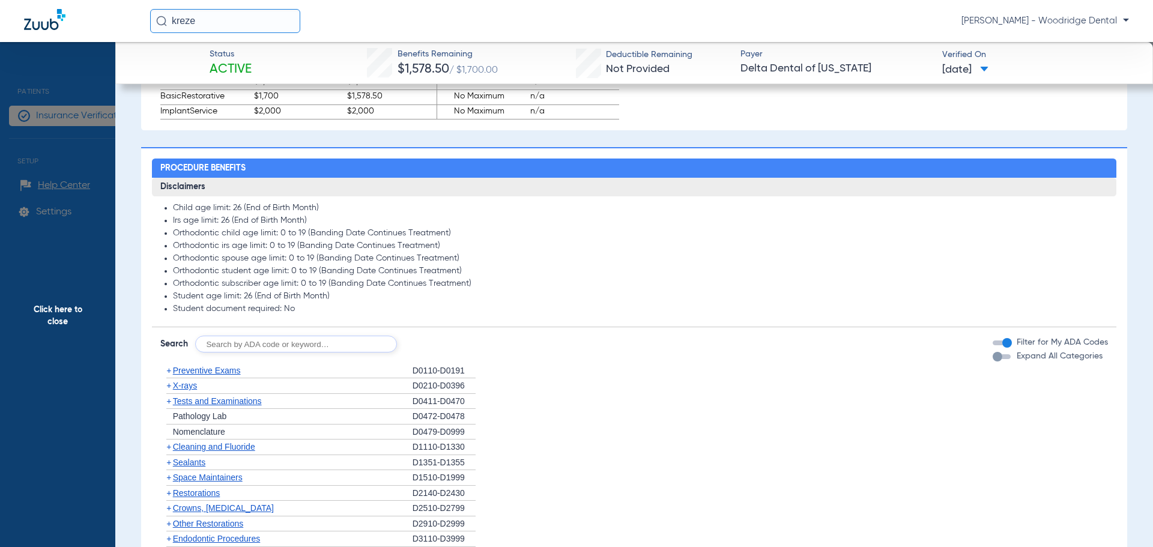
click at [343, 344] on input "text" at bounding box center [296, 344] width 202 height 17
type input "2991, 7953, 8090, 9944"
click button "Search" at bounding box center [441, 344] width 47 height 17
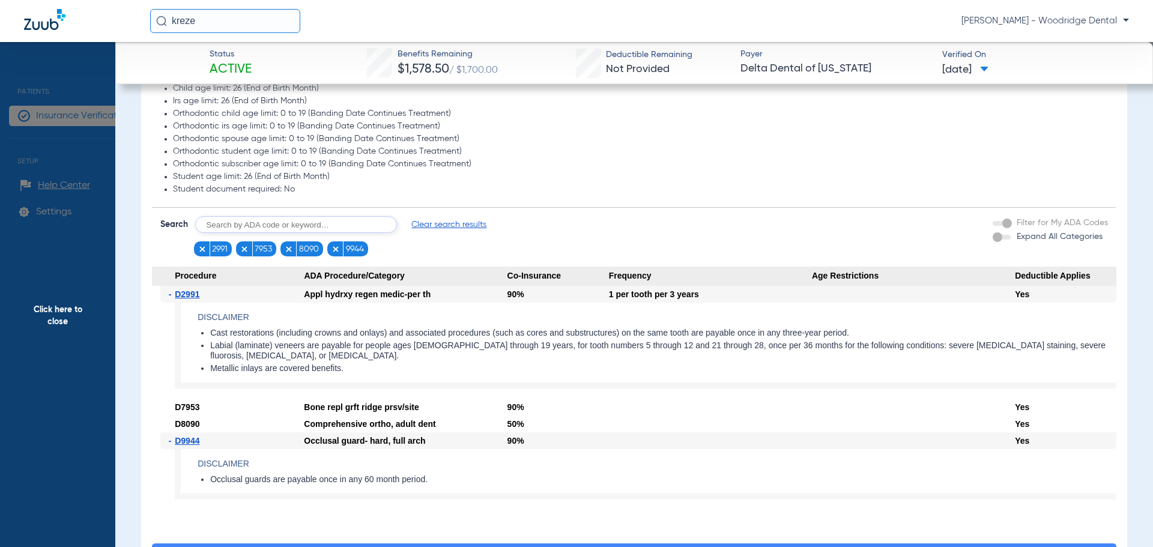
scroll to position [901, 0]
click at [53, 315] on span "Click here to close" at bounding box center [57, 315] width 115 height 547
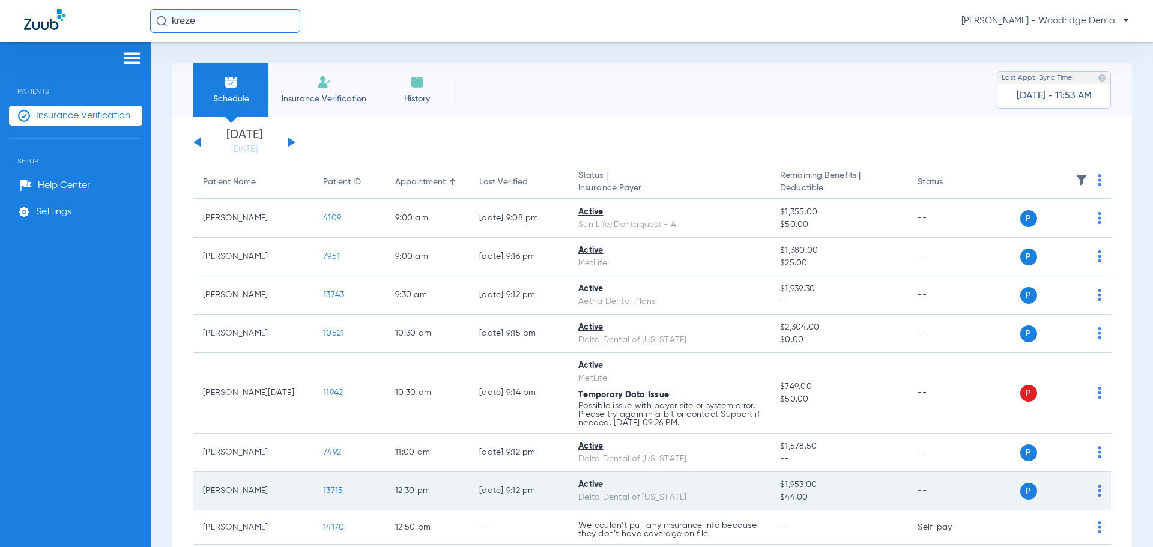
click at [338, 492] on span "13715" at bounding box center [333, 490] width 20 height 8
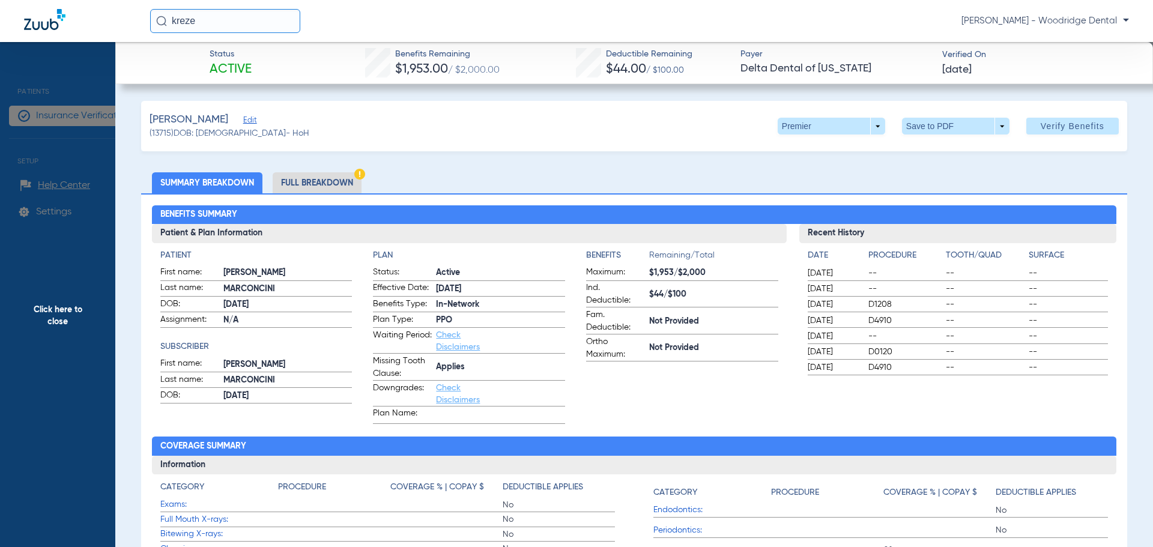
click at [325, 180] on li "Full Breakdown" at bounding box center [317, 182] width 89 height 21
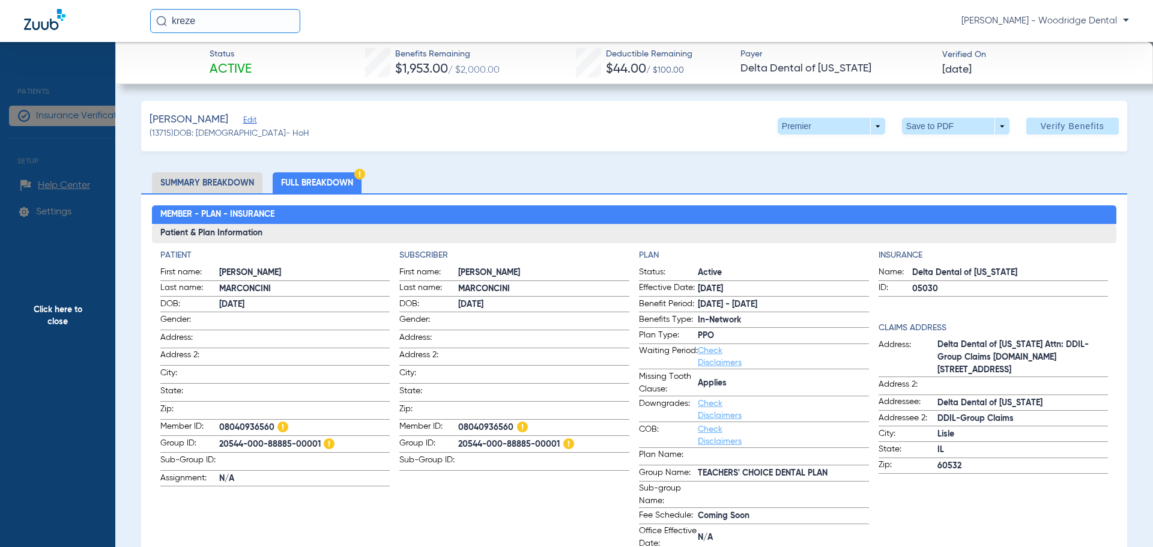
click at [491, 441] on span "20544-000-88885-00001" at bounding box center [543, 444] width 171 height 15
copy span "20544-000-88885-00001"
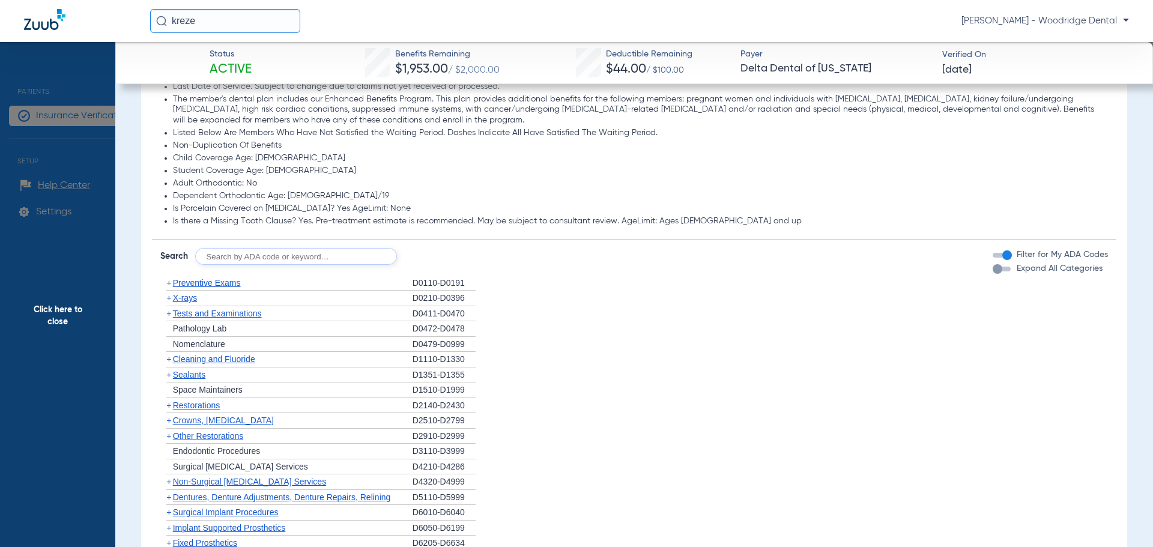
scroll to position [1021, 0]
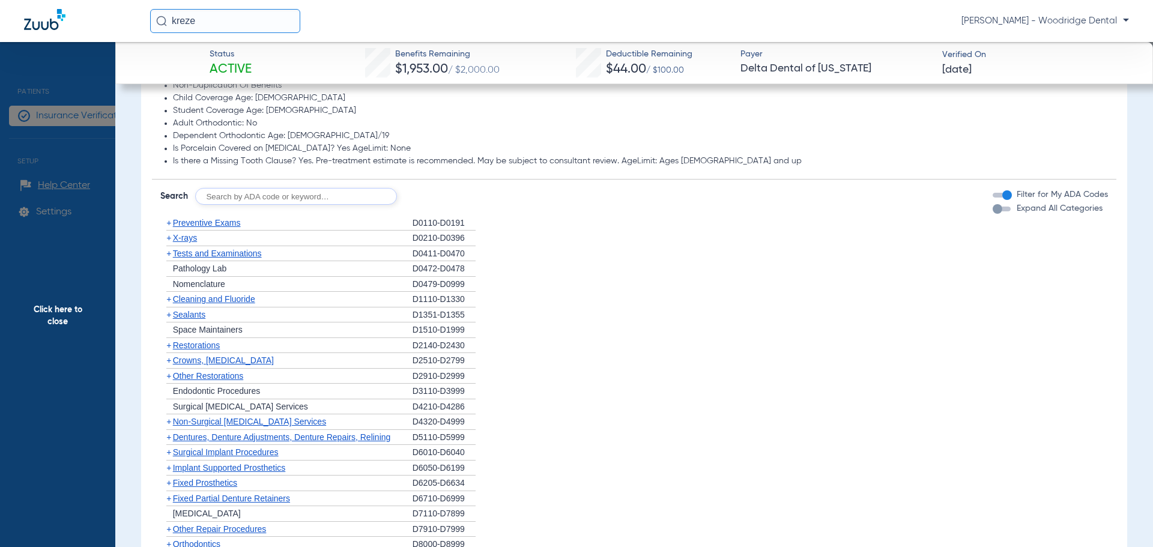
click at [338, 196] on input "text" at bounding box center [296, 196] width 202 height 17
type input "2991, 7953, 8090, 9944"
click button "Search" at bounding box center [441, 196] width 47 height 17
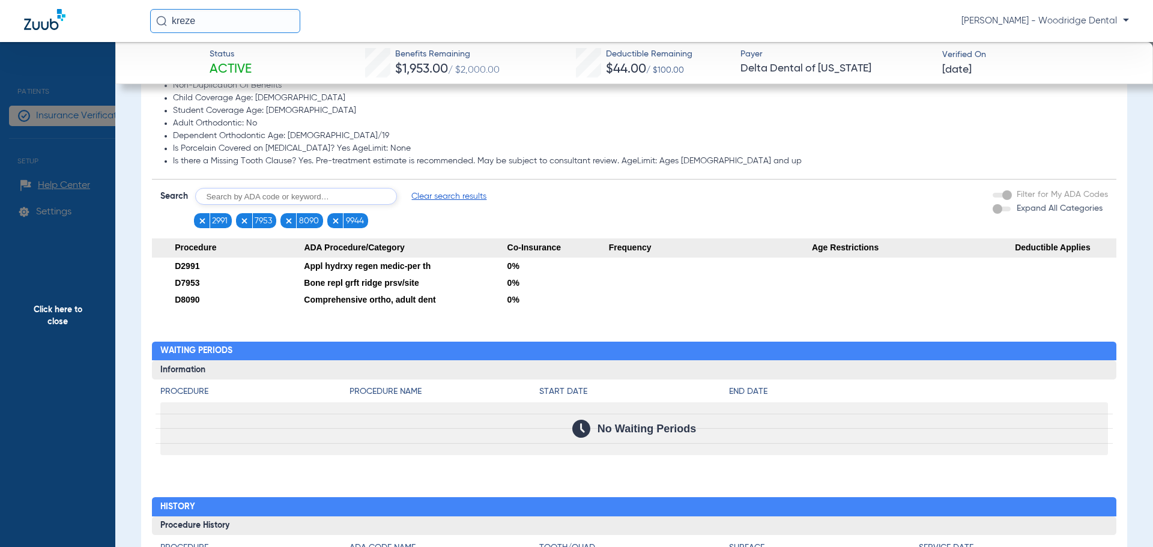
click at [74, 310] on span "Click here to close" at bounding box center [57, 315] width 115 height 547
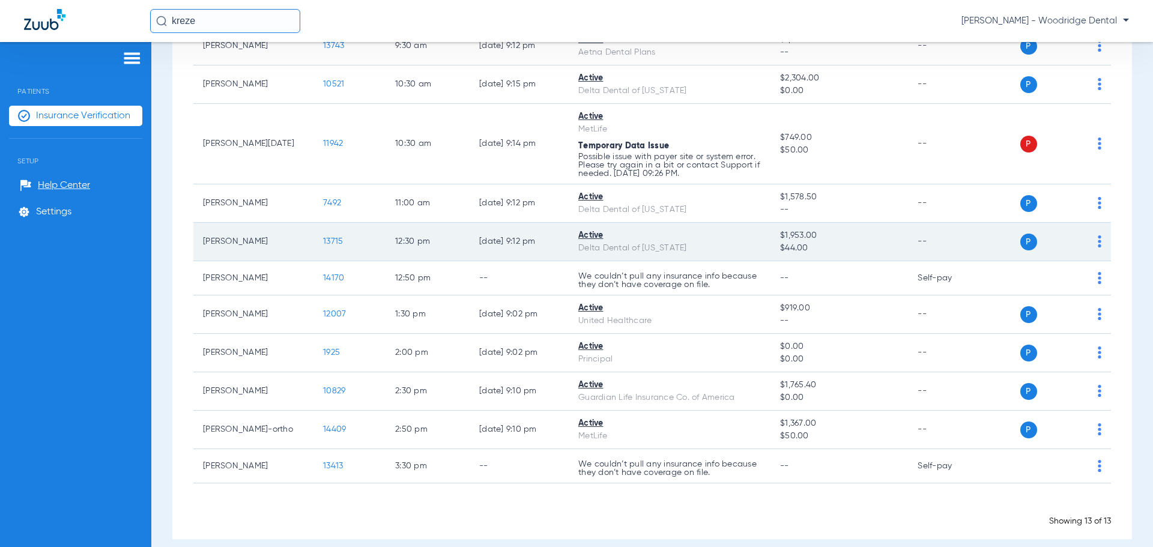
scroll to position [262, 0]
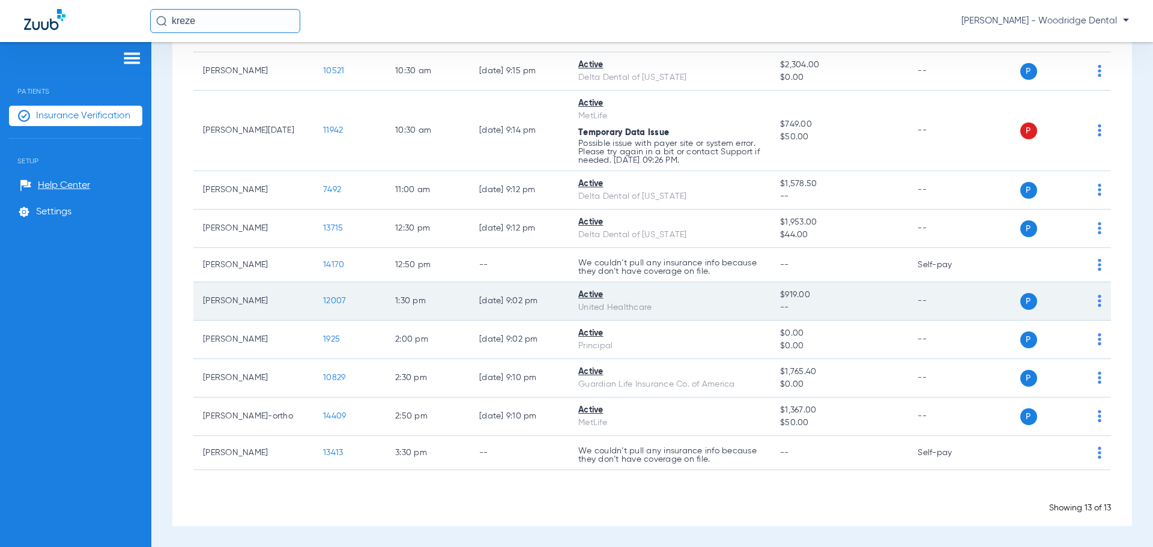
click at [339, 306] on td "12007" at bounding box center [349, 301] width 72 height 38
click at [338, 304] on span "12007" at bounding box center [334, 301] width 23 height 8
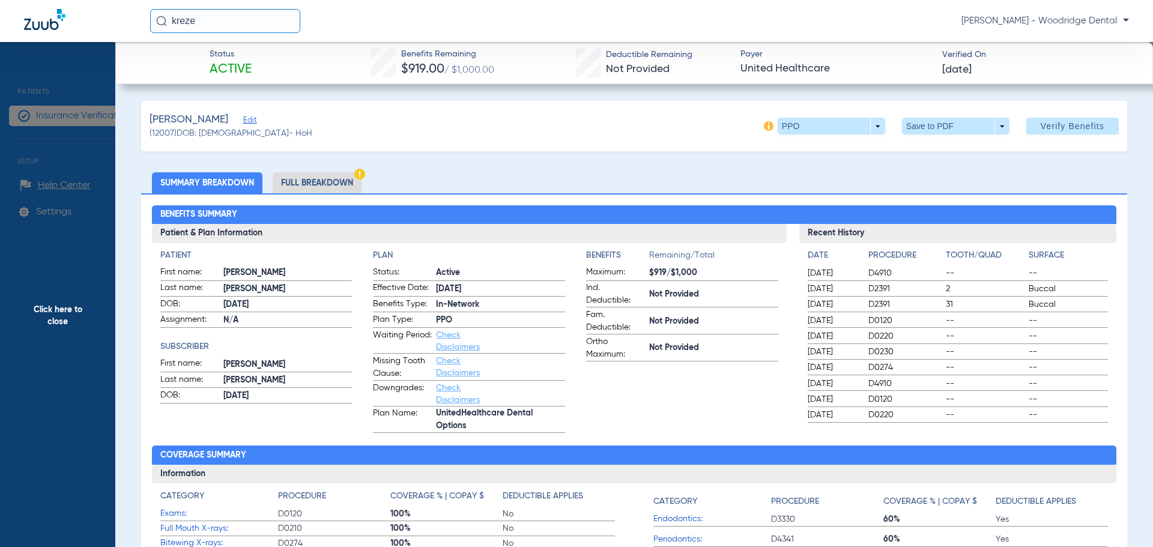
click at [332, 175] on li "Full Breakdown" at bounding box center [317, 182] width 89 height 21
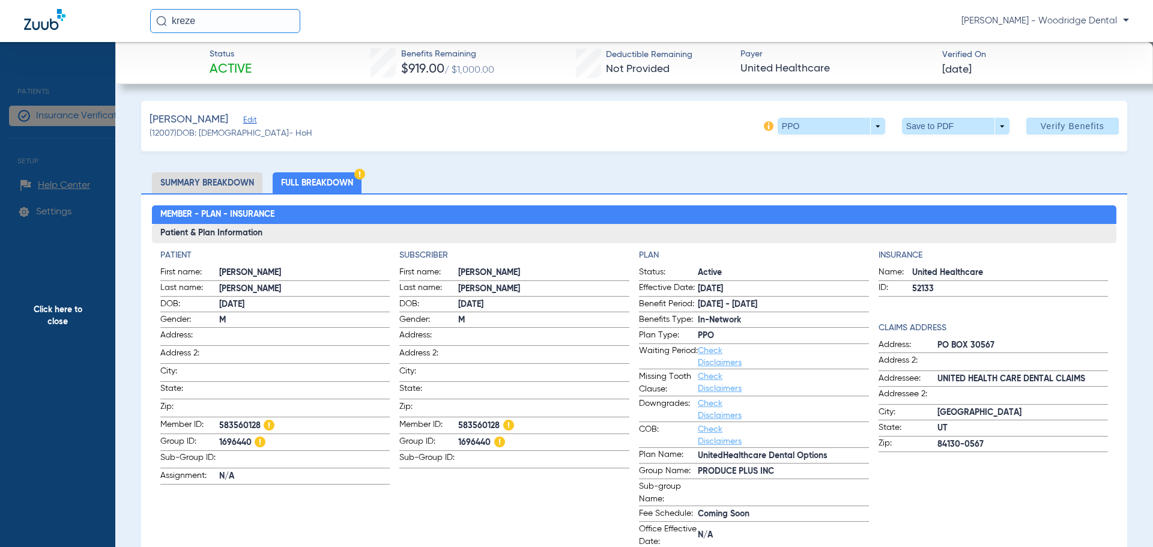
click at [464, 437] on span "1696440" at bounding box center [543, 442] width 171 height 15
copy span "1696440"
click at [477, 425] on span "583560128" at bounding box center [543, 426] width 171 height 15
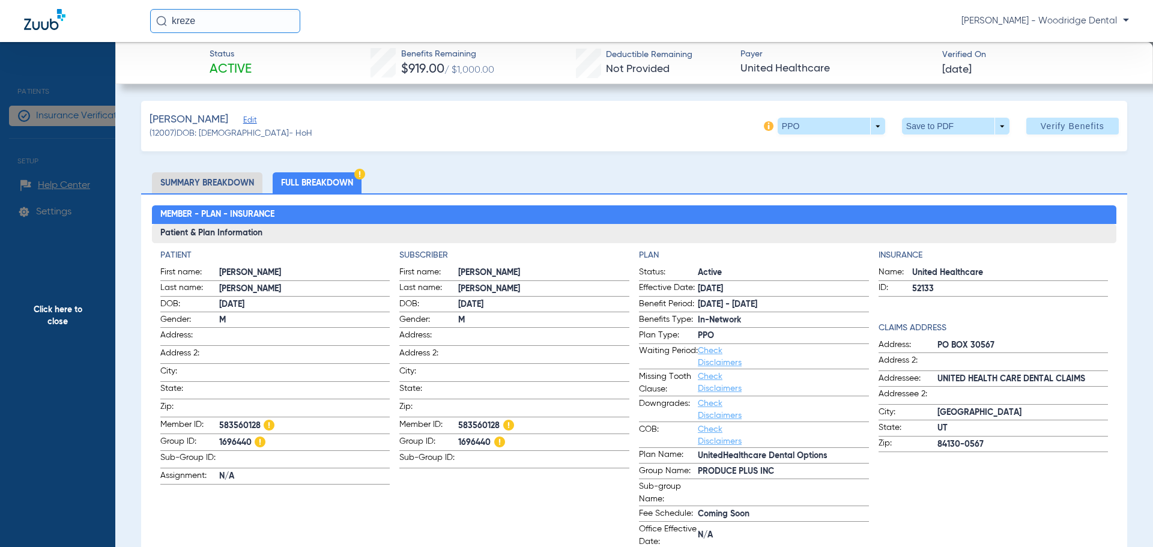
click at [477, 425] on span "583560128" at bounding box center [543, 426] width 171 height 15
copy span "583560128"
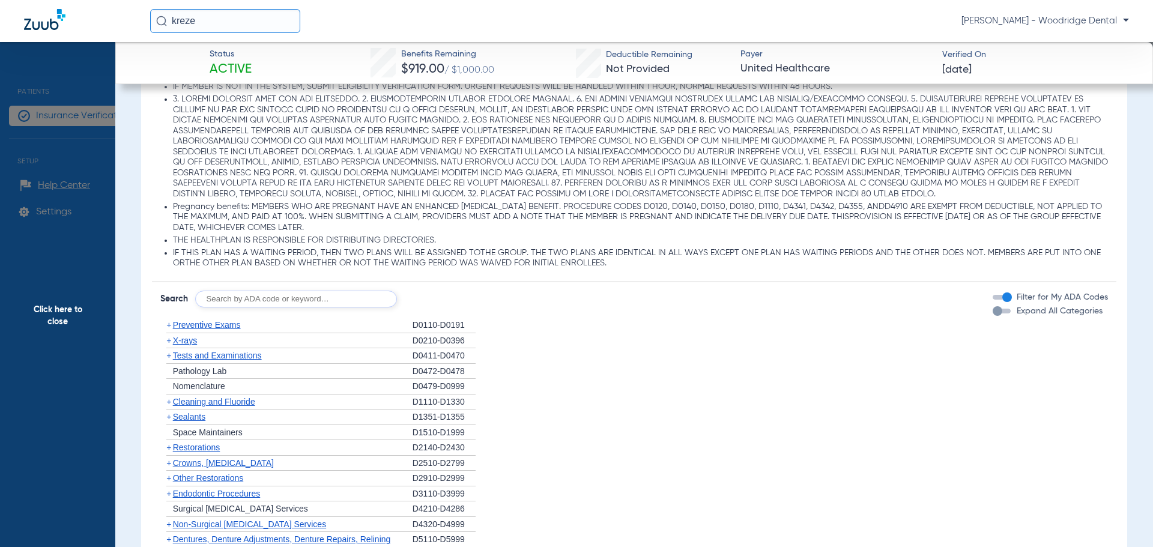
scroll to position [1201, 0]
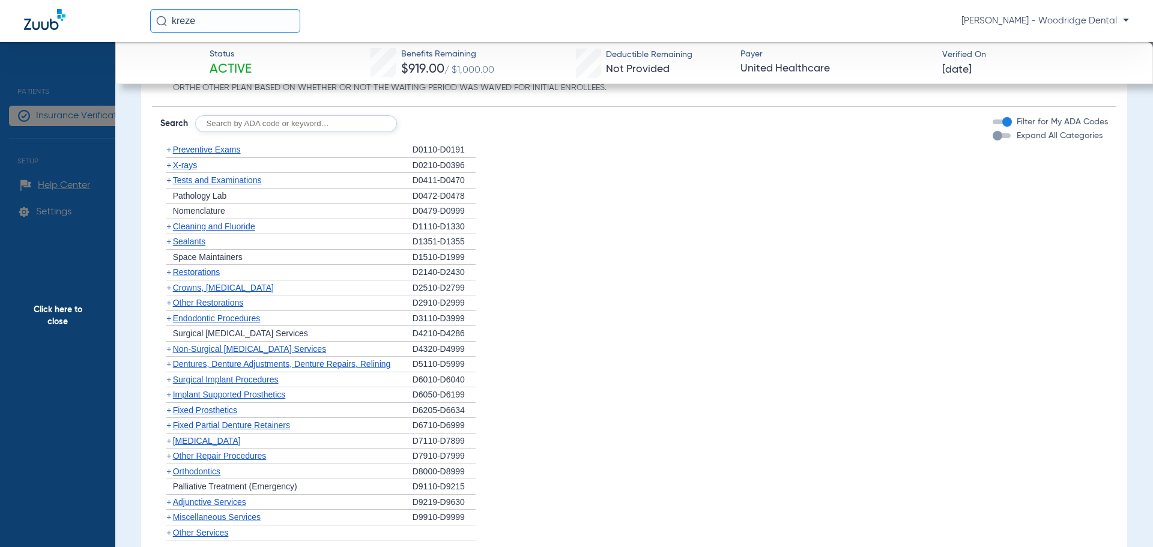
click at [241, 123] on input "text" at bounding box center [296, 123] width 202 height 17
type input "2991, 7953, 8090, 9944"
click button "Search" at bounding box center [441, 123] width 47 height 17
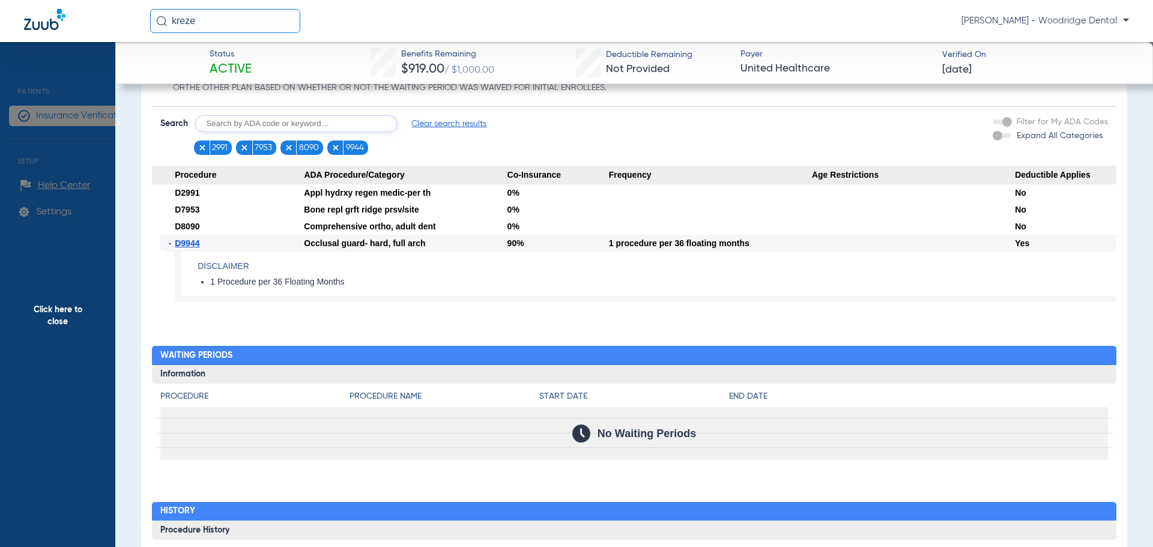
click at [553, 282] on li "1 Procedure per 36 Floating Months" at bounding box center [663, 282] width 906 height 11
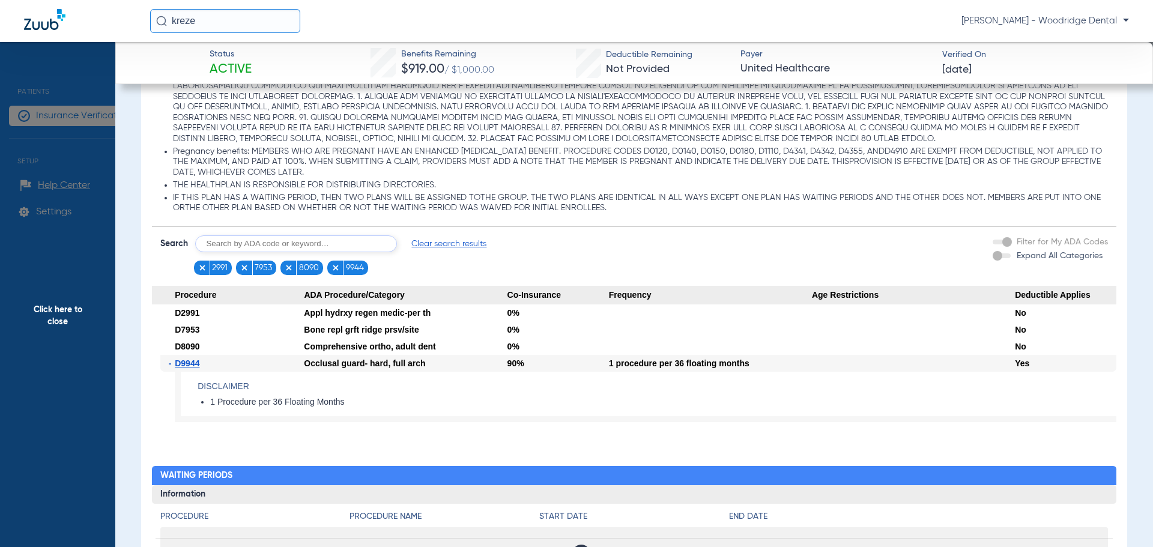
click at [452, 244] on span "Clear search results" at bounding box center [448, 244] width 75 height 12
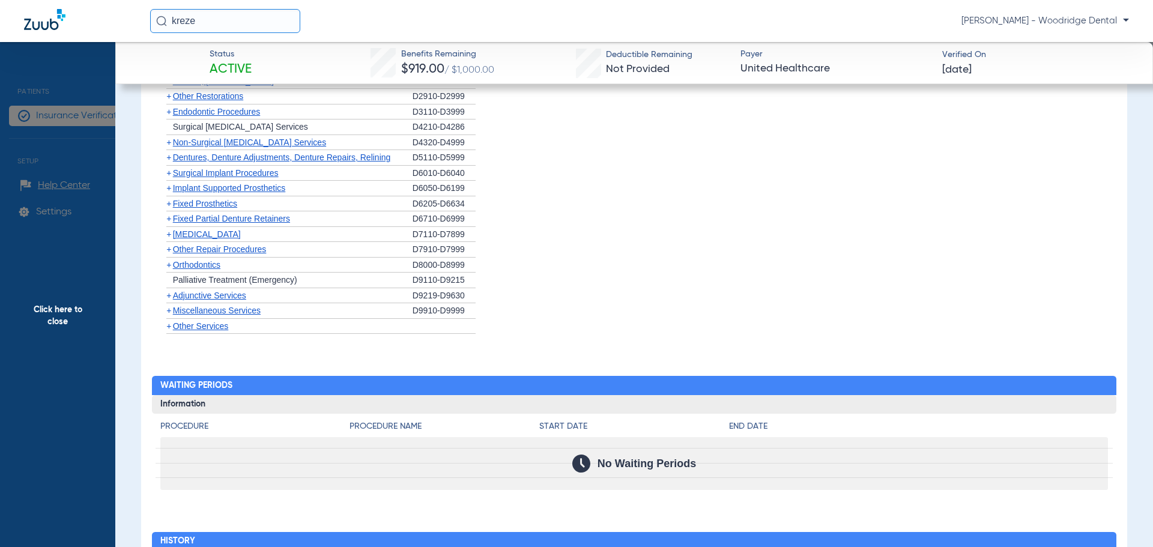
scroll to position [1441, 0]
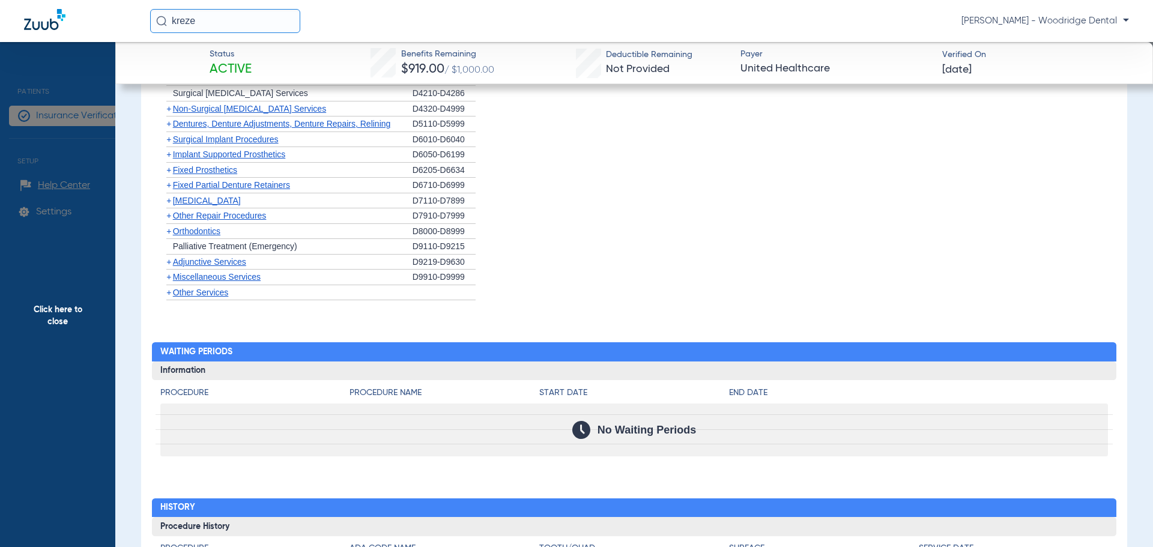
click at [169, 109] on span "+" at bounding box center [168, 109] width 5 height 10
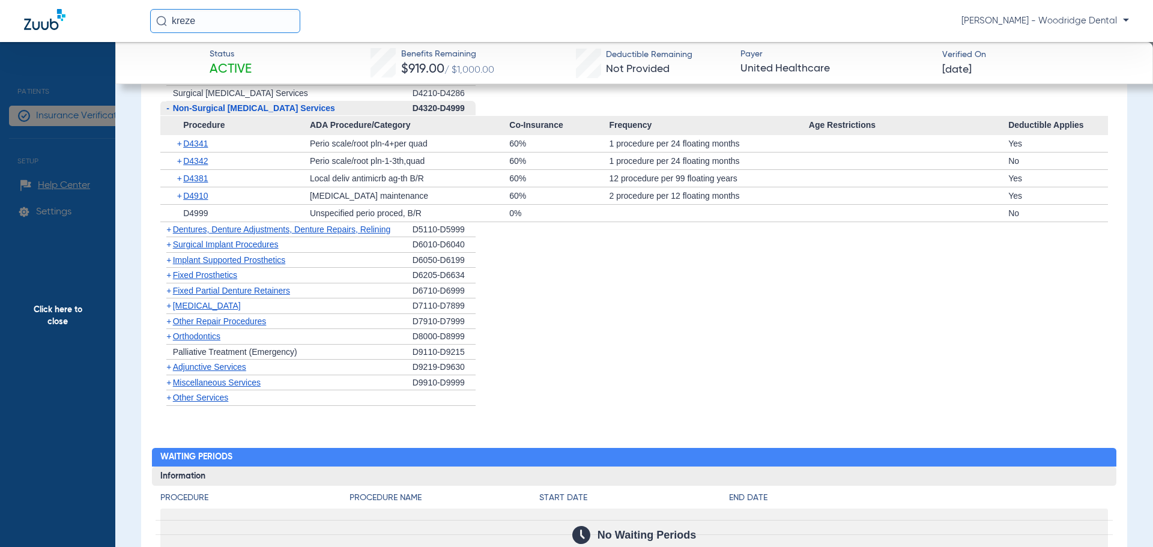
click at [62, 315] on span "Click here to close" at bounding box center [57, 315] width 115 height 547
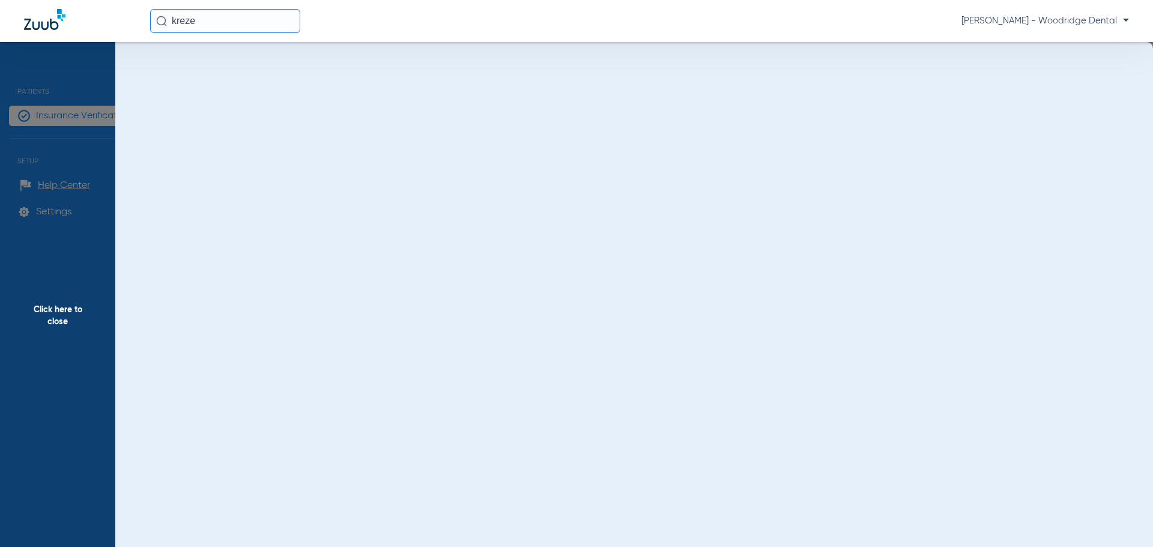
scroll to position [0, 0]
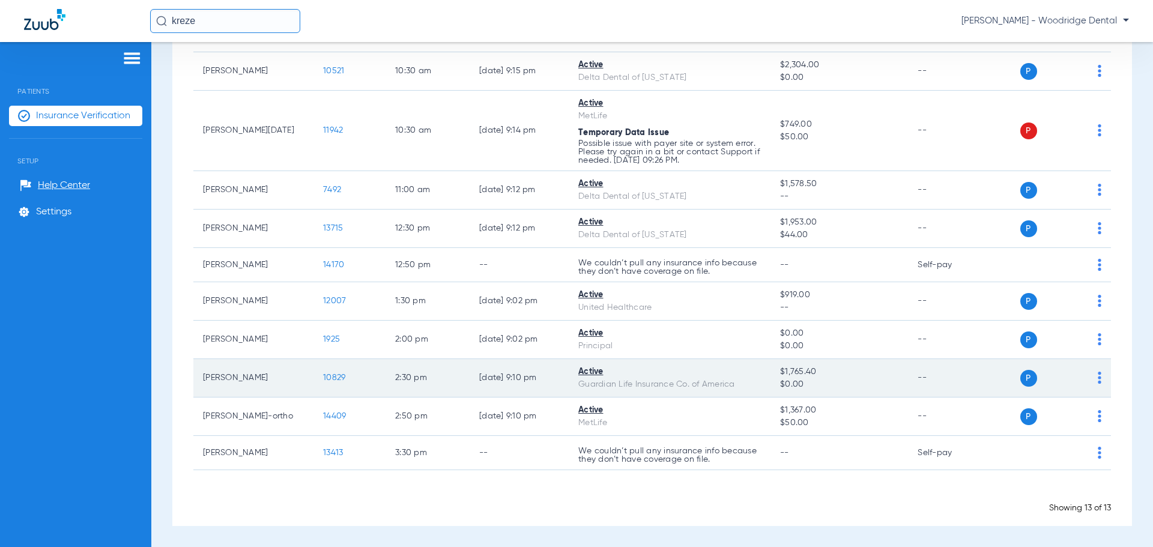
click at [336, 377] on span "10829" at bounding box center [334, 378] width 22 height 8
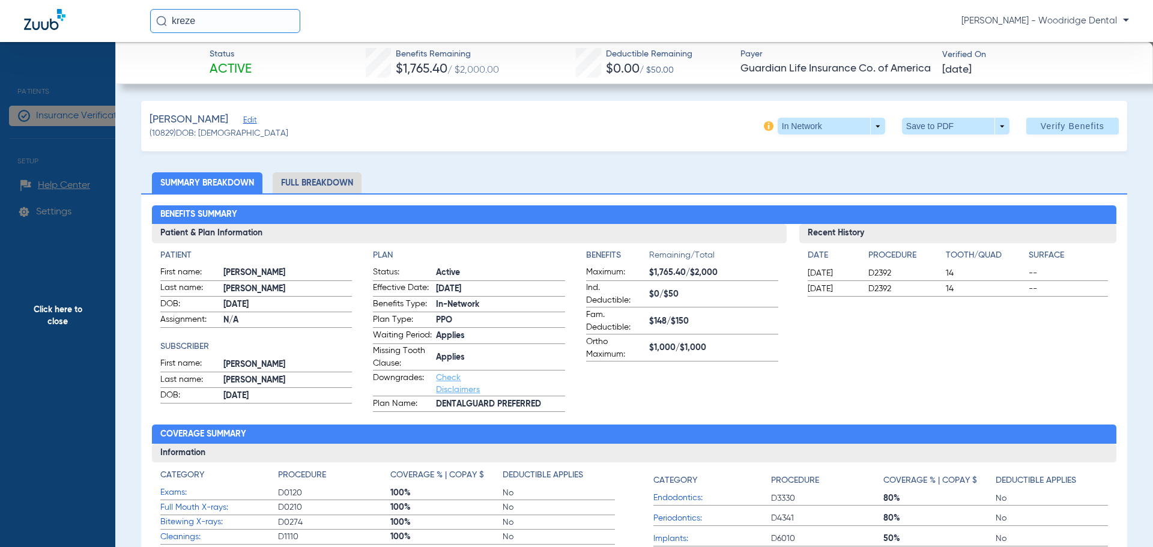
drag, startPoint x: 247, startPoint y: 23, endPoint x: 9, endPoint y: 1, distance: 238.9
click at [8, 2] on div "kreze [PERSON_NAME] - Woodridge Dental" at bounding box center [576, 21] width 1153 height 42
click at [330, 181] on li "Full Breakdown" at bounding box center [317, 182] width 89 height 21
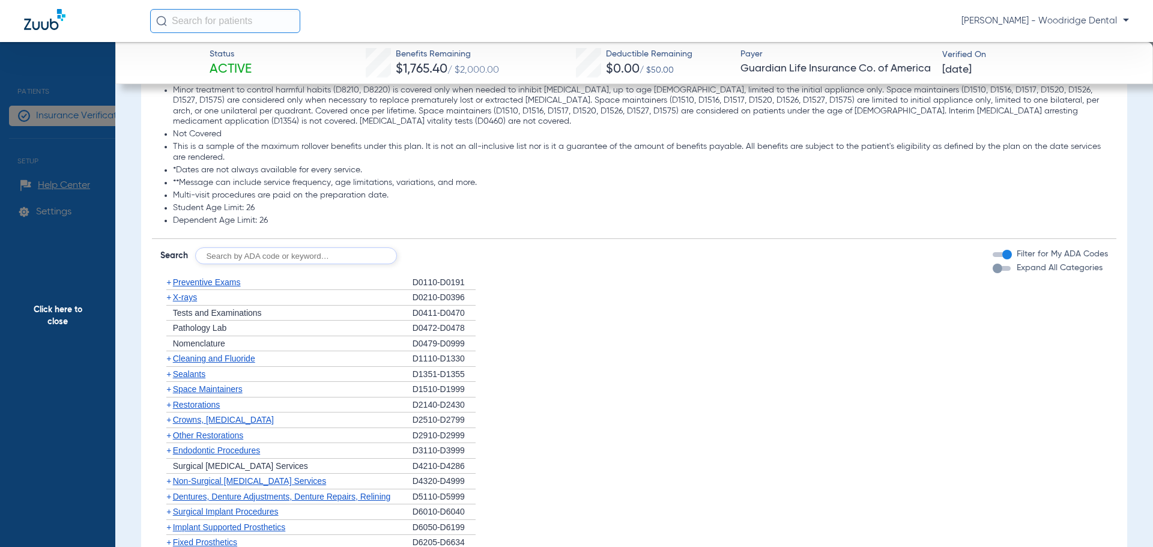
scroll to position [1561, 0]
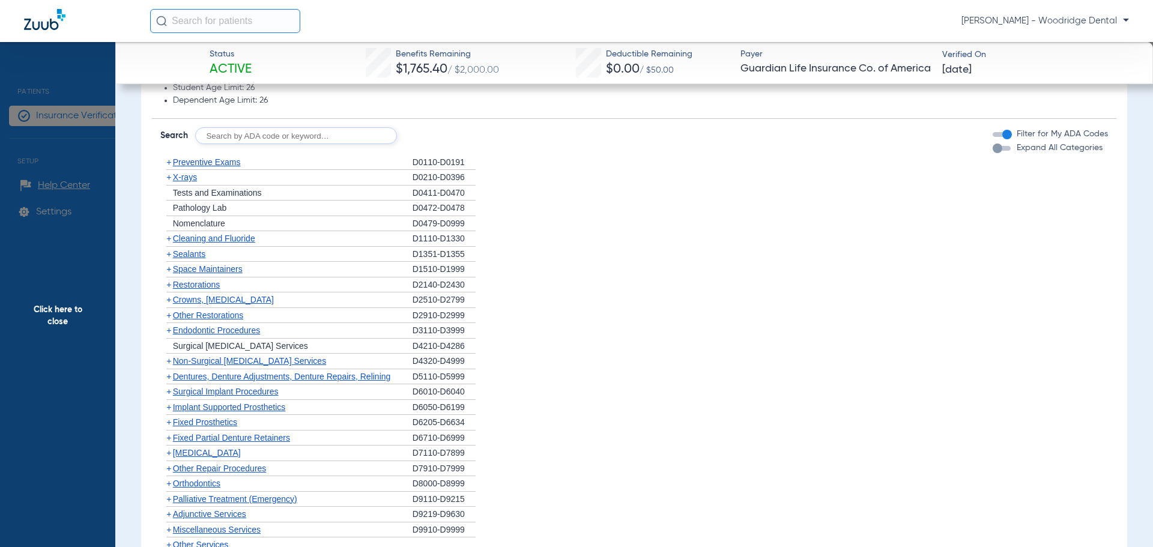
drag, startPoint x: 167, startPoint y: 495, endPoint x: 181, endPoint y: 491, distance: 14.4
click at [167, 488] on span "+" at bounding box center [168, 484] width 5 height 10
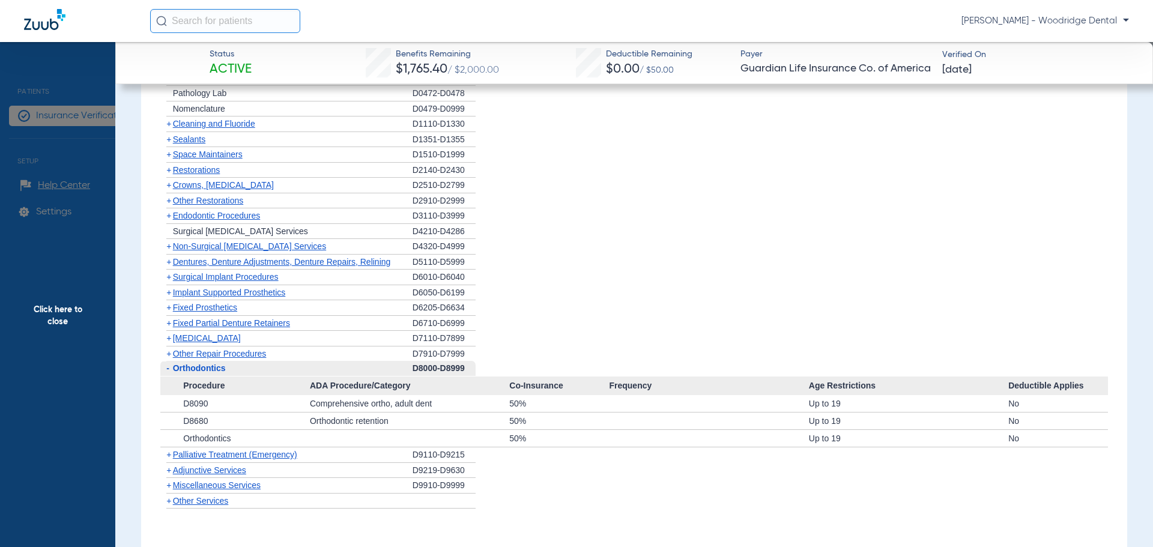
scroll to position [1682, 0]
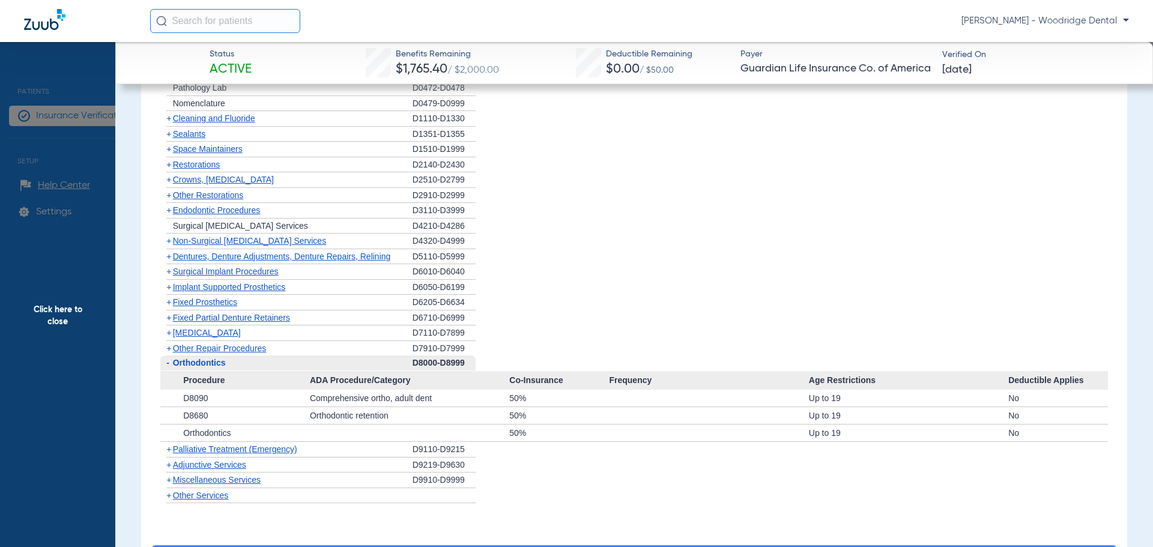
click at [169, 485] on span "+" at bounding box center [168, 480] width 5 height 10
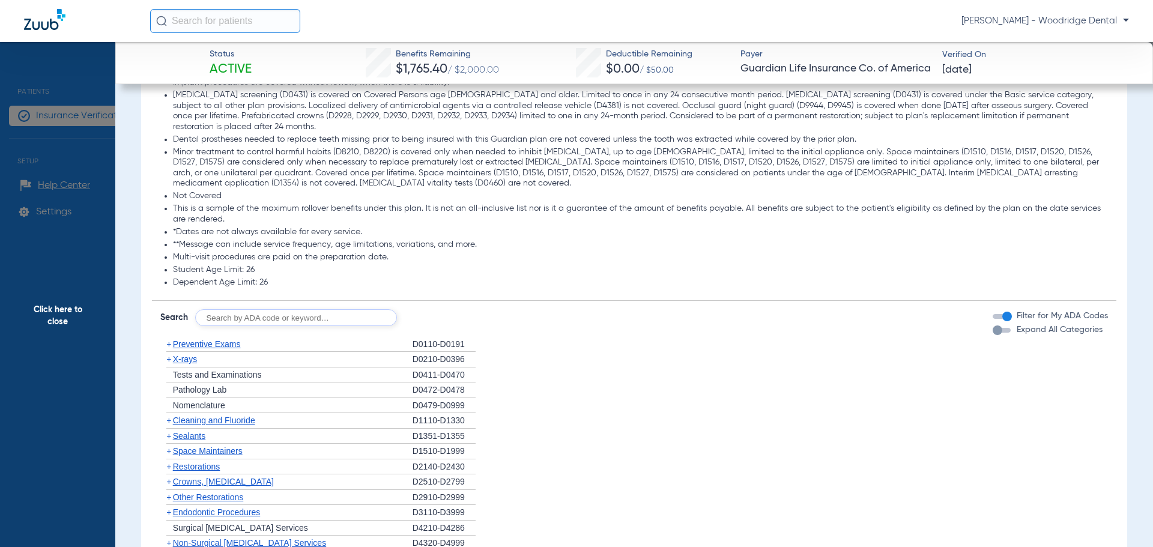
scroll to position [1381, 0]
click at [338, 321] on input "text" at bounding box center [296, 315] width 202 height 17
type input "2991"
click button "Search" at bounding box center [441, 315] width 47 height 17
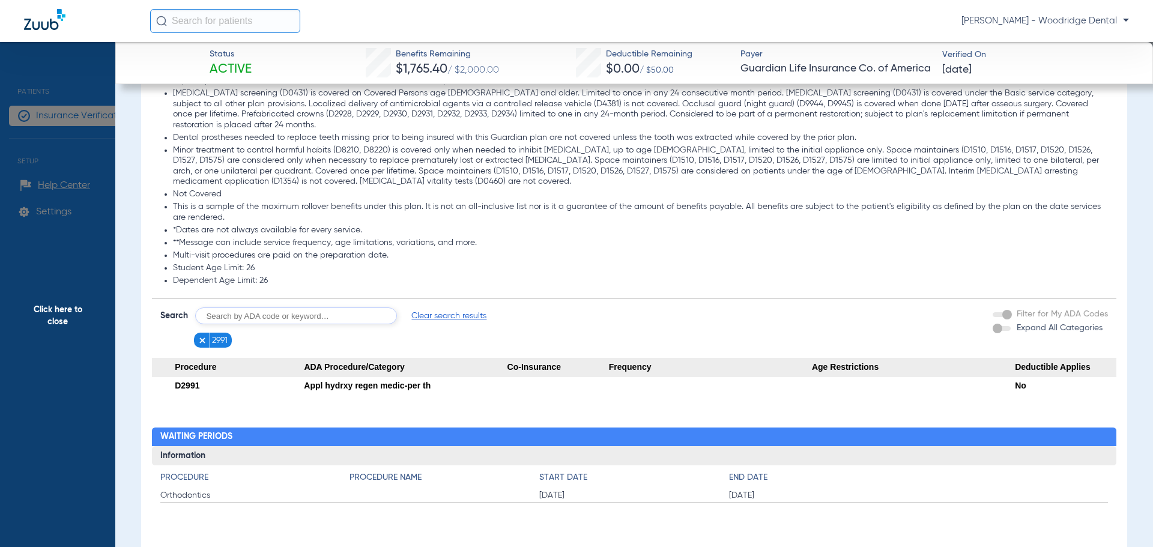
click at [55, 315] on span "Click here to close" at bounding box center [57, 315] width 115 height 547
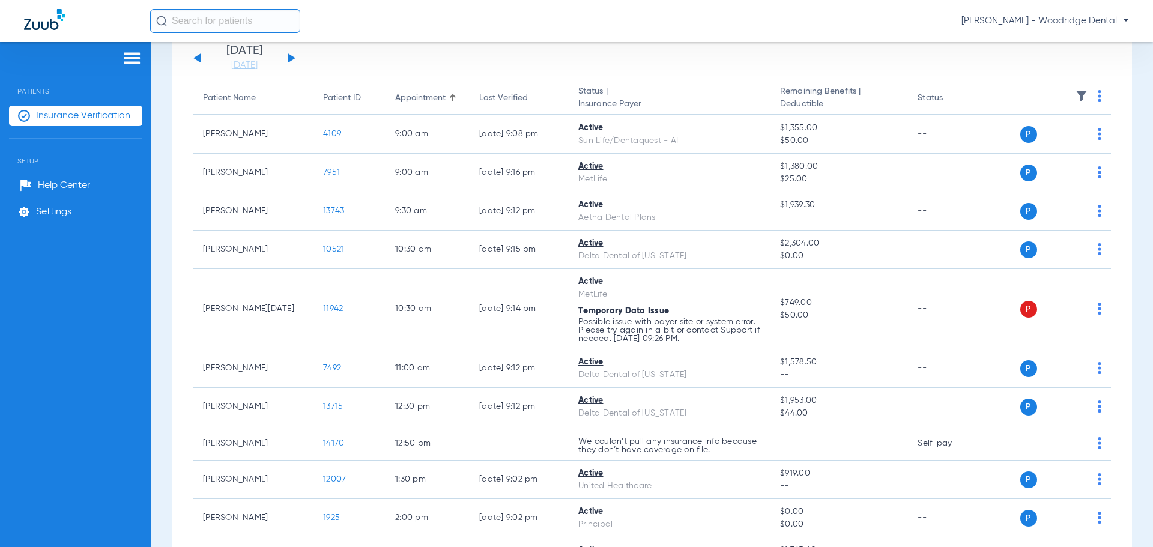
scroll to position [0, 0]
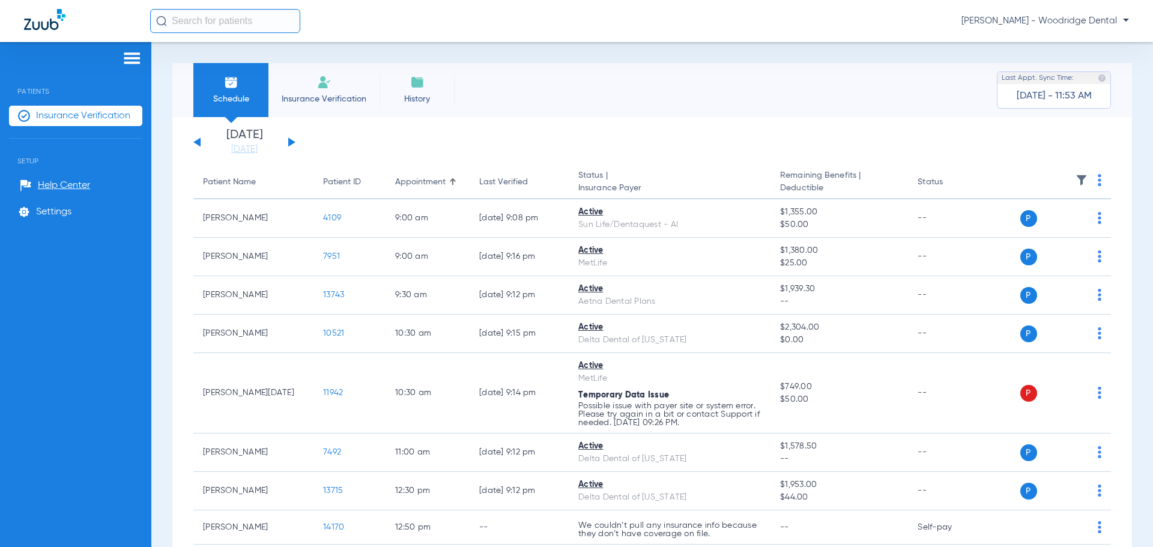
click at [293, 142] on button at bounding box center [291, 142] width 7 height 9
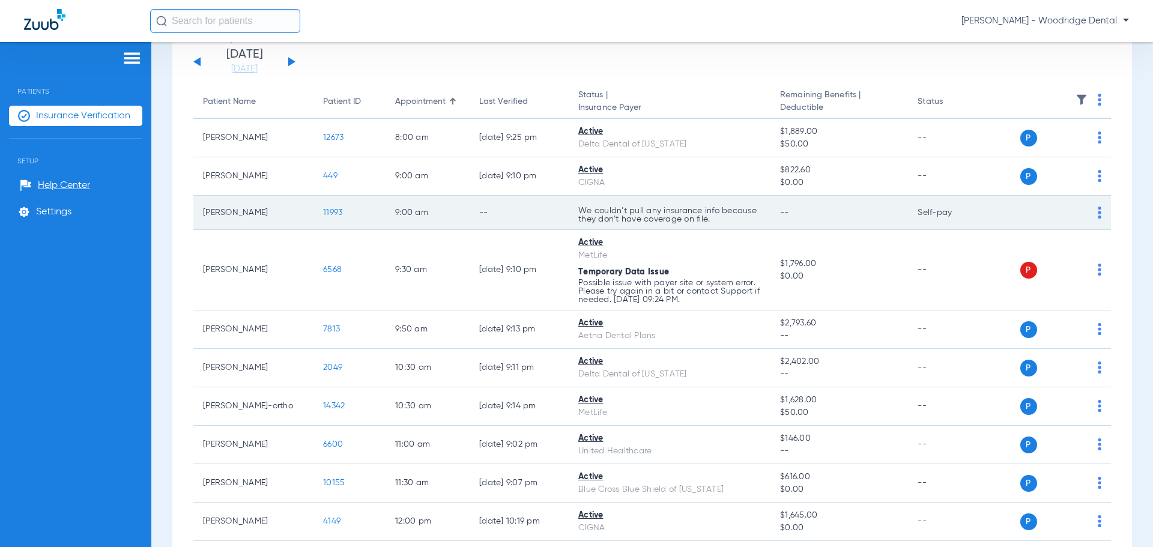
scroll to position [43, 0]
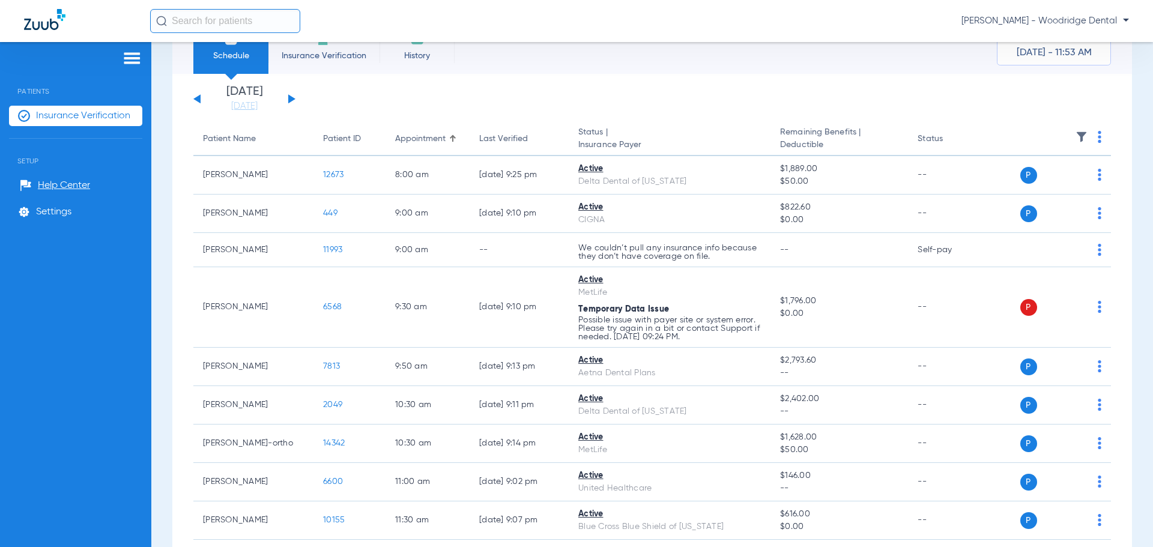
click at [292, 99] on button at bounding box center [291, 98] width 7 height 9
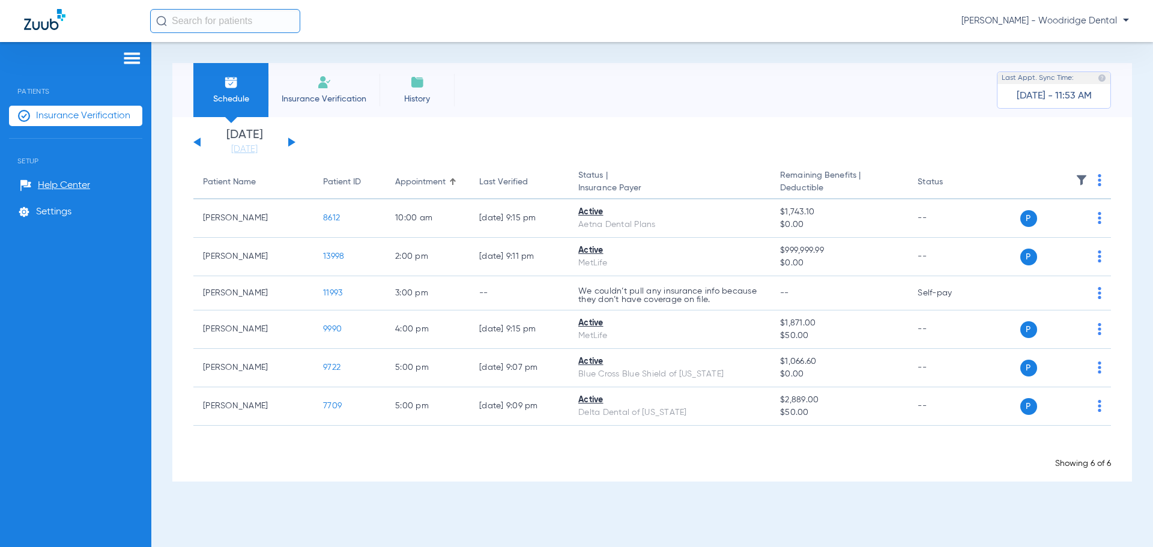
click at [289, 139] on button at bounding box center [291, 142] width 7 height 9
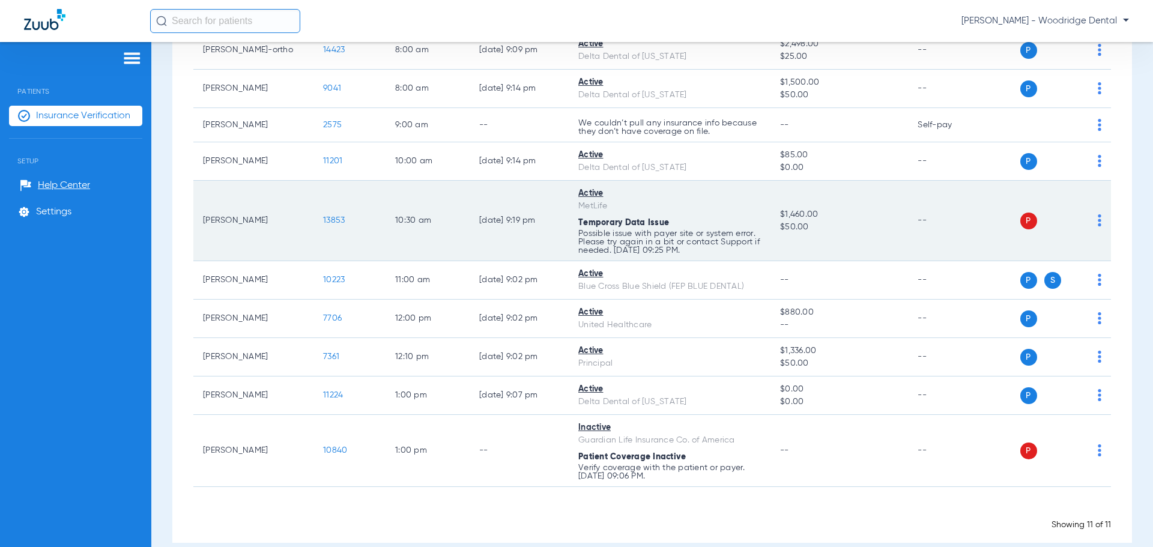
scroll to position [223, 0]
